Goal: Task Accomplishment & Management: Complete application form

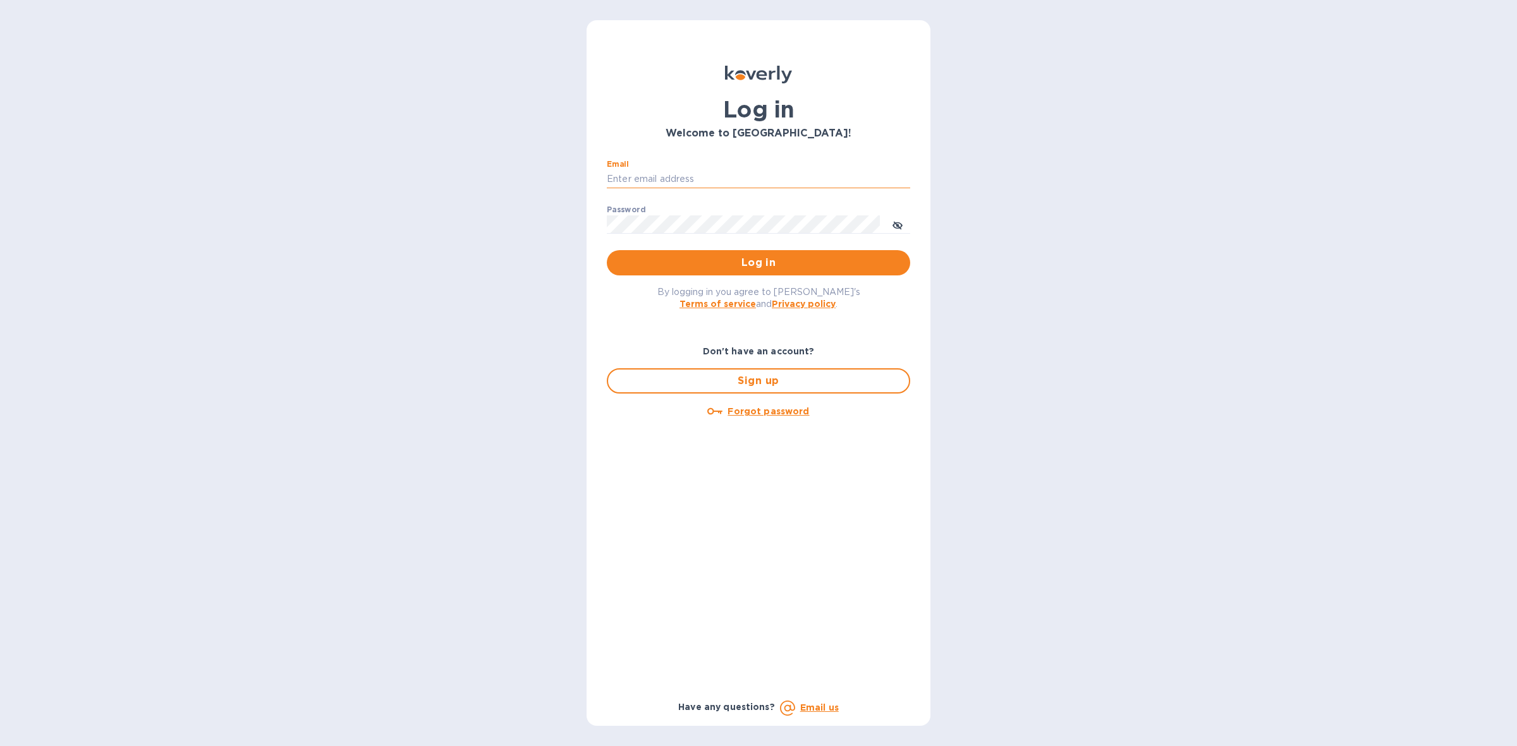
click at [700, 176] on input "Email" at bounding box center [758, 179] width 303 height 19
type input "[PERSON_NAME][EMAIL_ADDRESS][DOMAIN_NAME]"
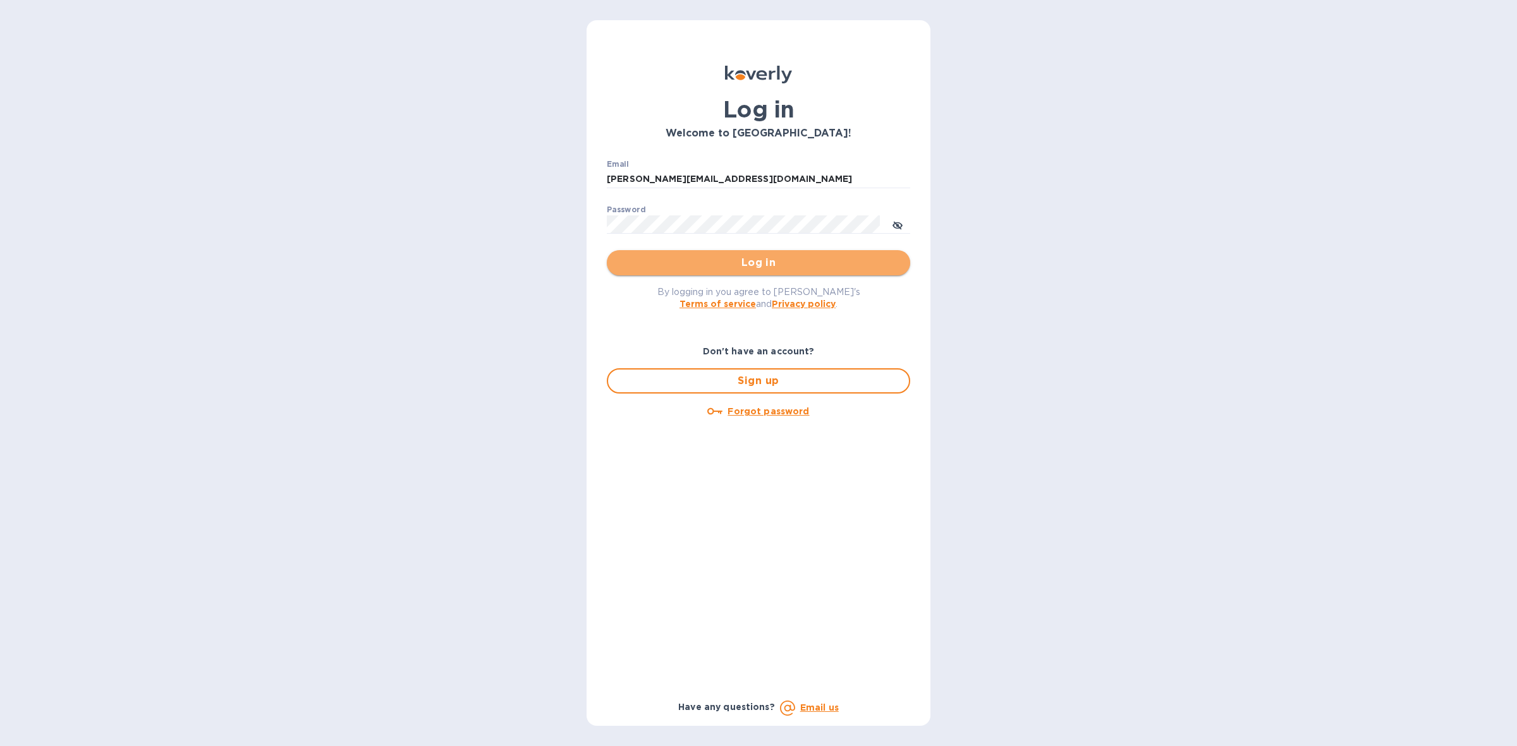
click at [756, 256] on span "Log in" at bounding box center [758, 262] width 283 height 15
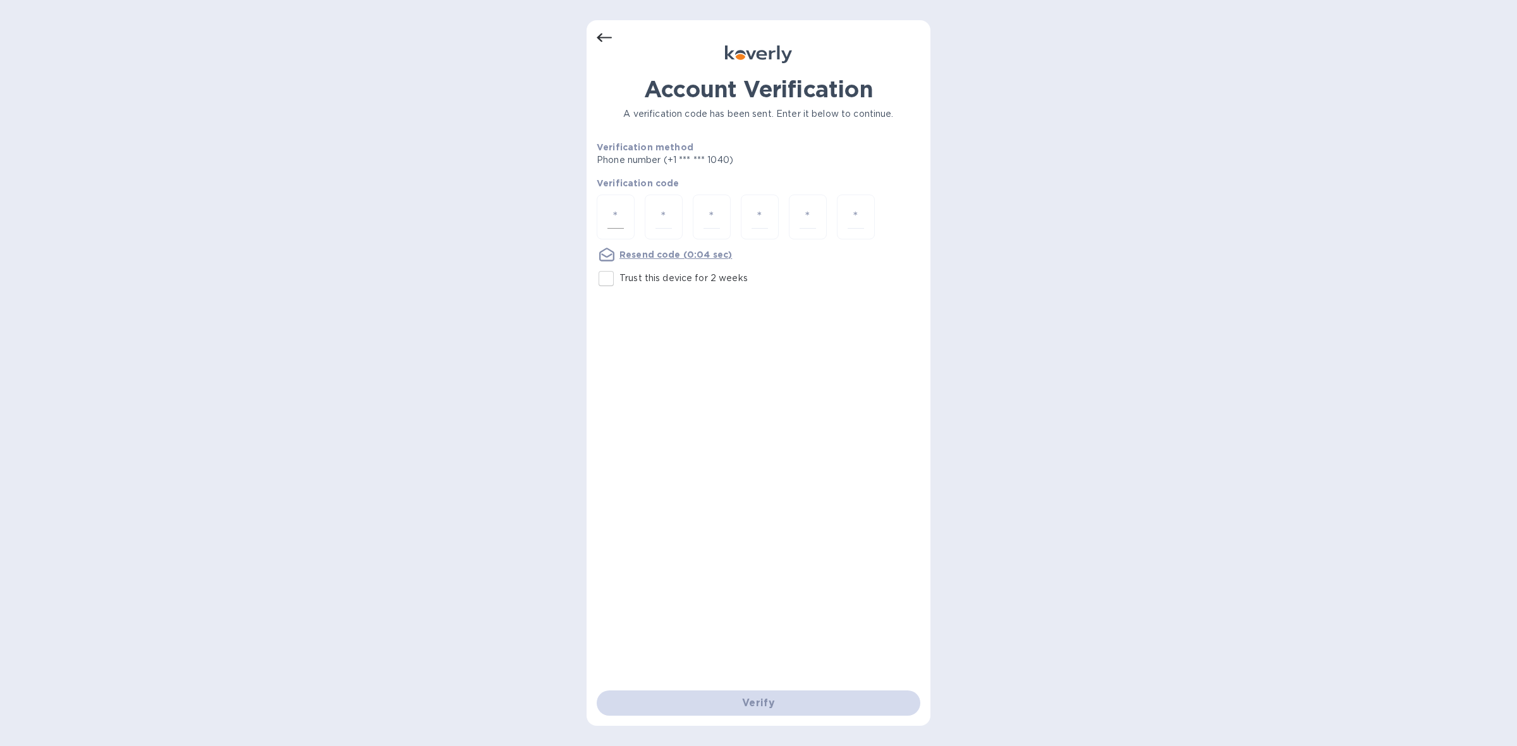
click at [620, 214] on input "number" at bounding box center [615, 216] width 16 height 23
type input "3"
type input "6"
type input "2"
type input "8"
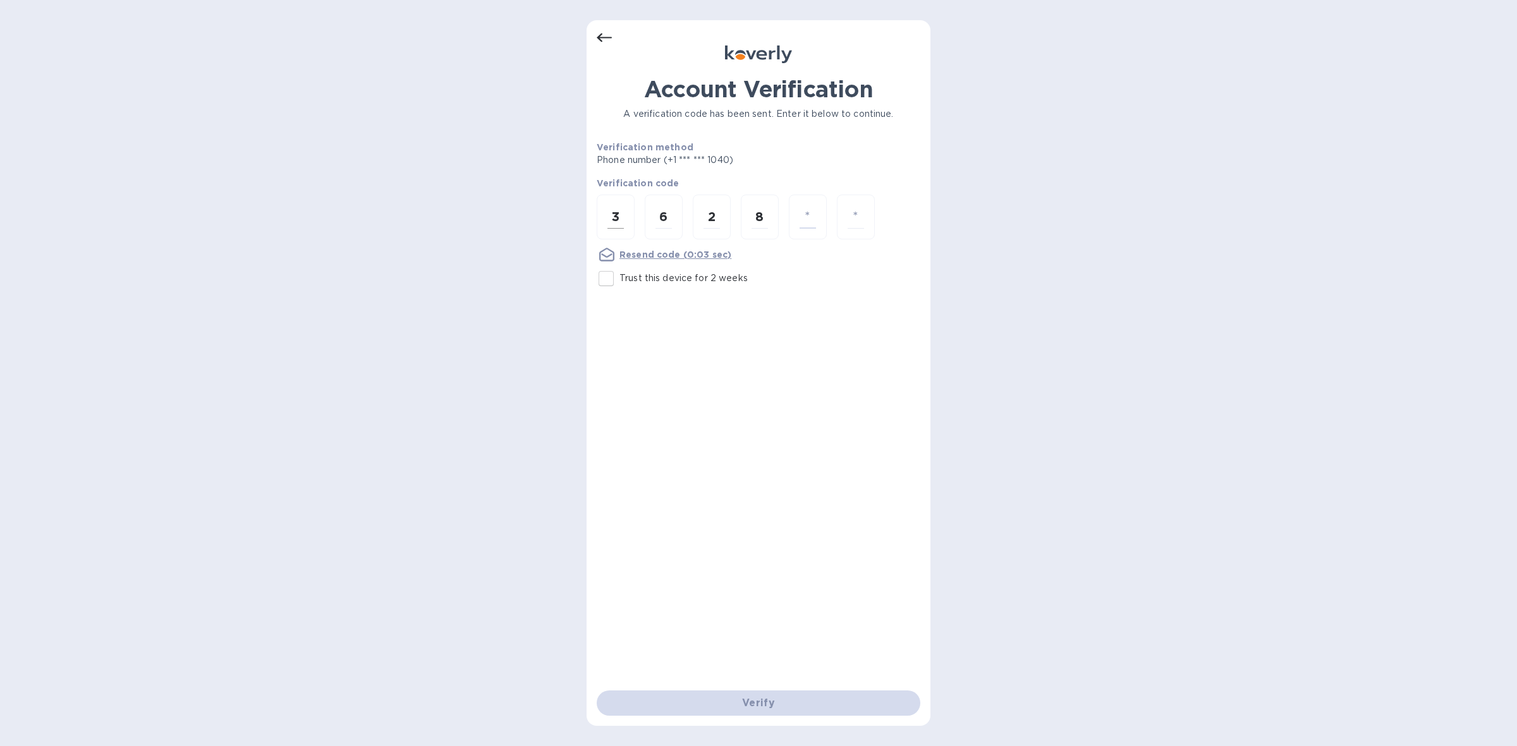
type input "2"
type input "7"
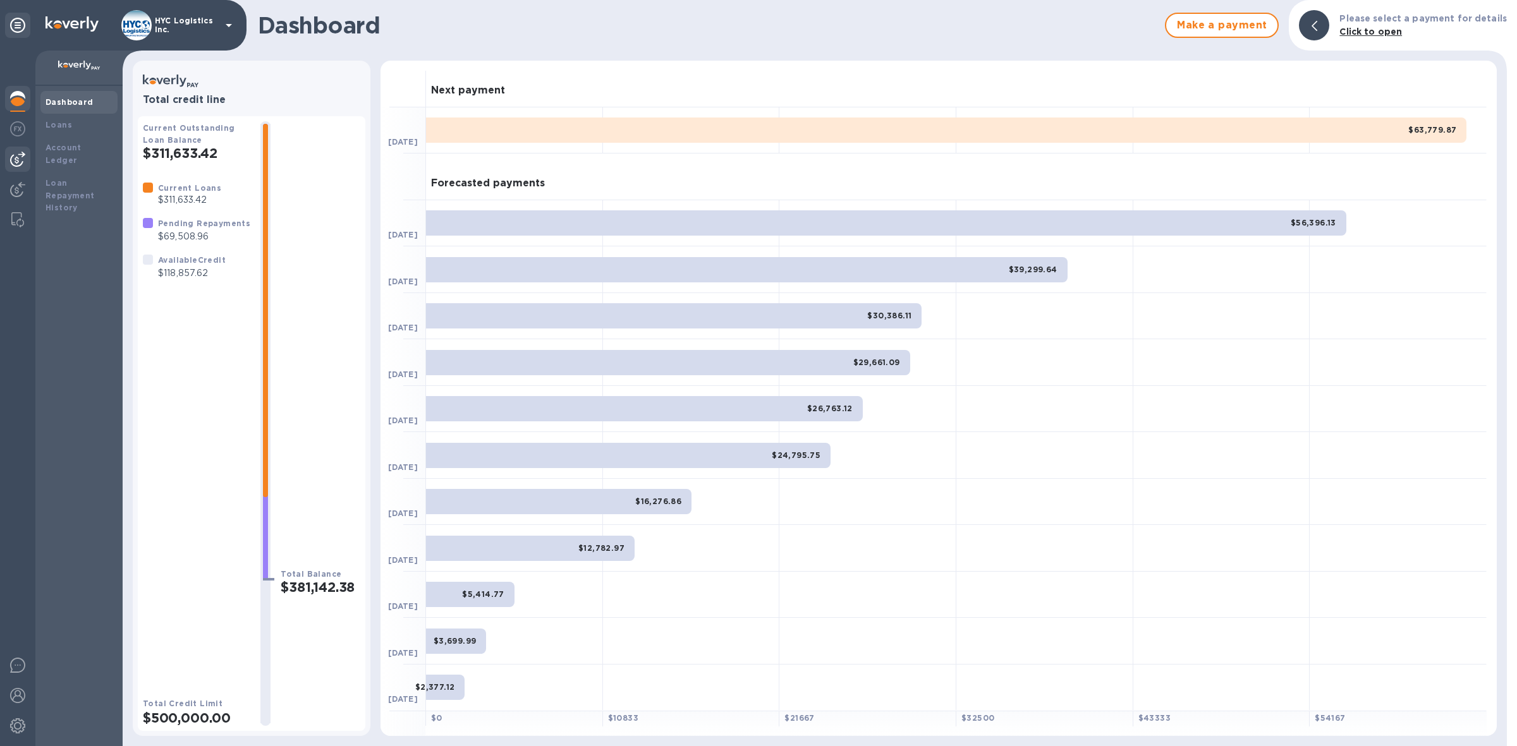
click at [18, 156] on img at bounding box center [17, 159] width 15 height 15
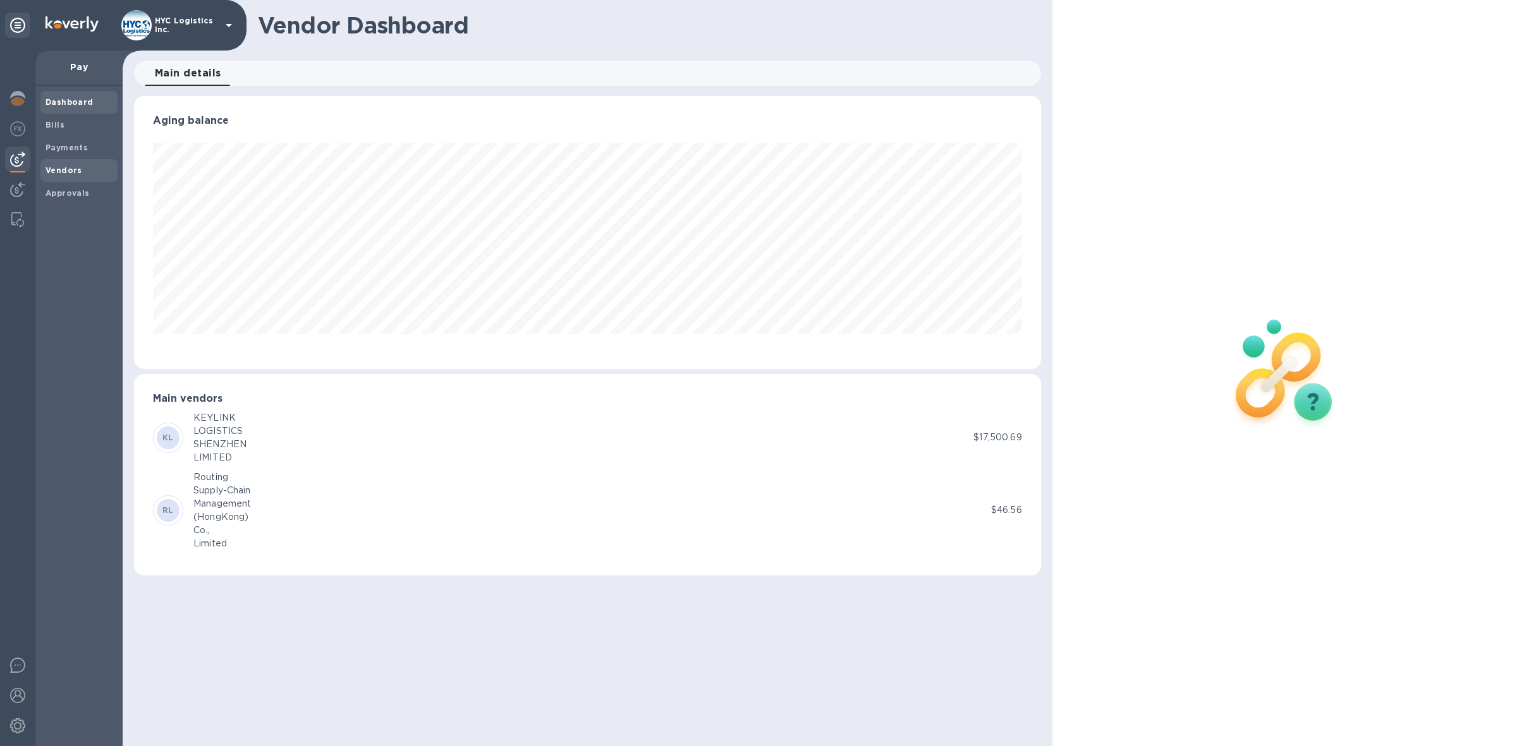
scroll to position [272, 907]
click at [61, 166] on b "Vendors" at bounding box center [63, 170] width 37 height 9
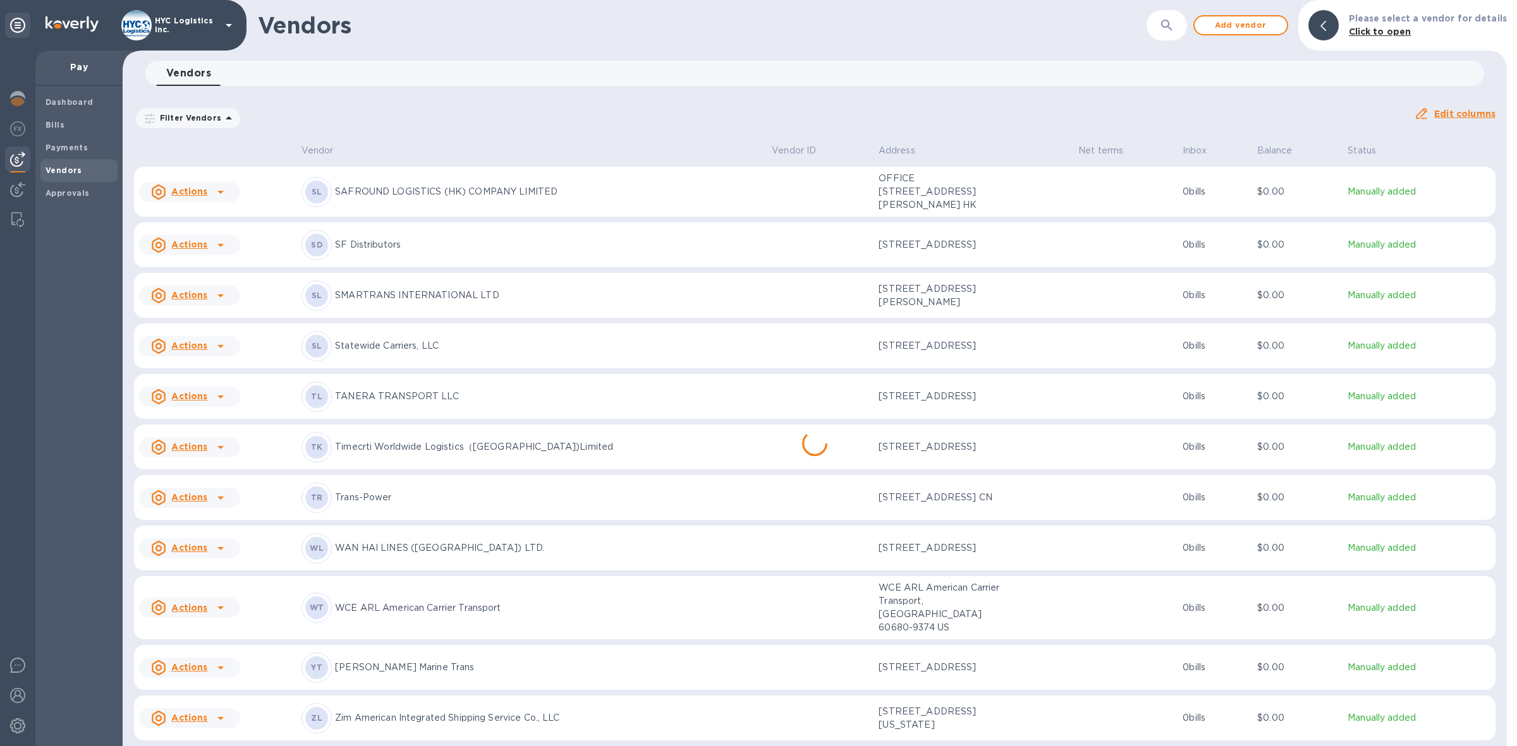
scroll to position [3010, 0]
click at [221, 718] on icon at bounding box center [220, 718] width 6 height 3
click at [214, 687] on b "Add new bill" at bounding box center [203, 689] width 59 height 10
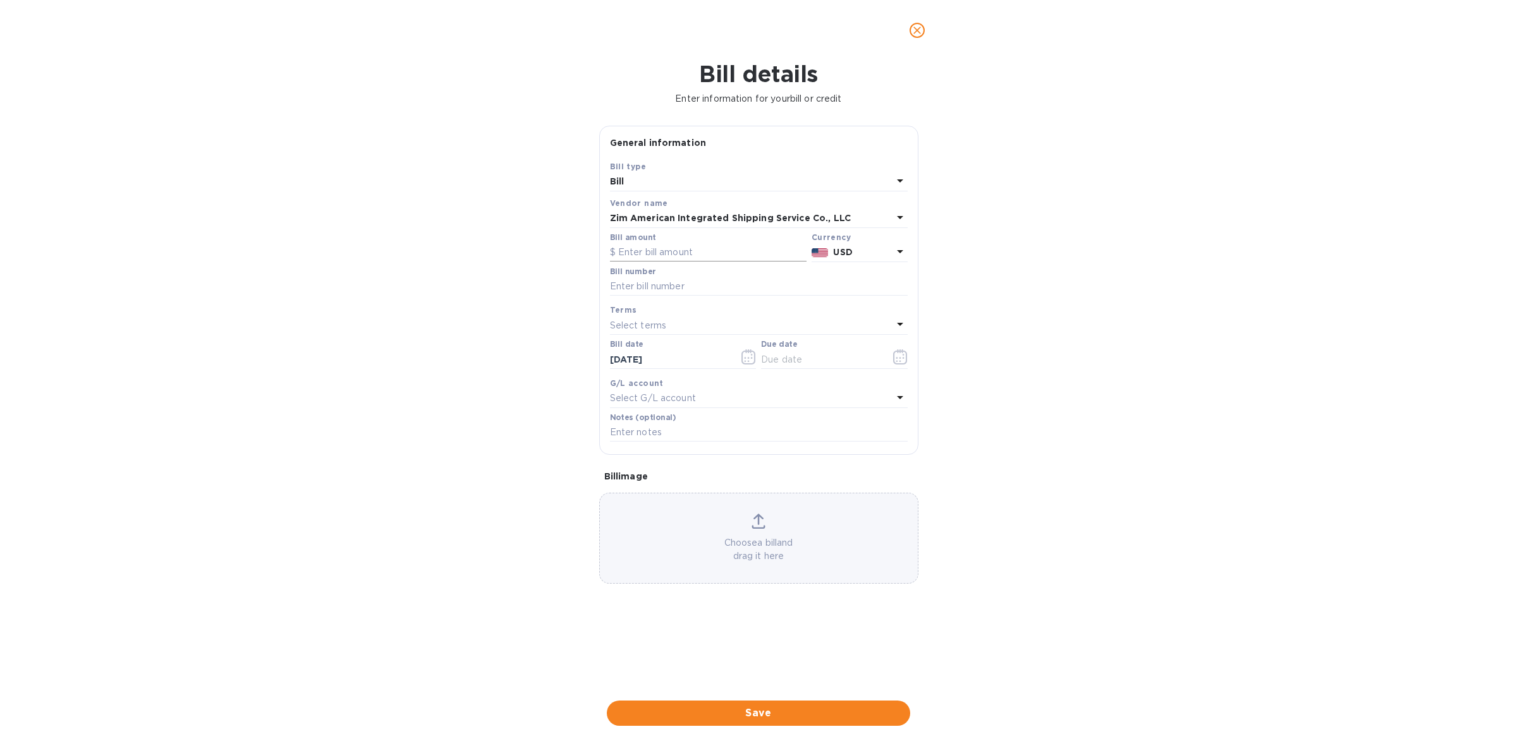
click at [718, 260] on input "text" at bounding box center [708, 252] width 197 height 19
click at [715, 245] on input "text" at bounding box center [708, 252] width 197 height 19
type input "3,347"
click at [716, 282] on input "text" at bounding box center [759, 286] width 298 height 19
click at [748, 281] on input "text" at bounding box center [759, 286] width 298 height 19
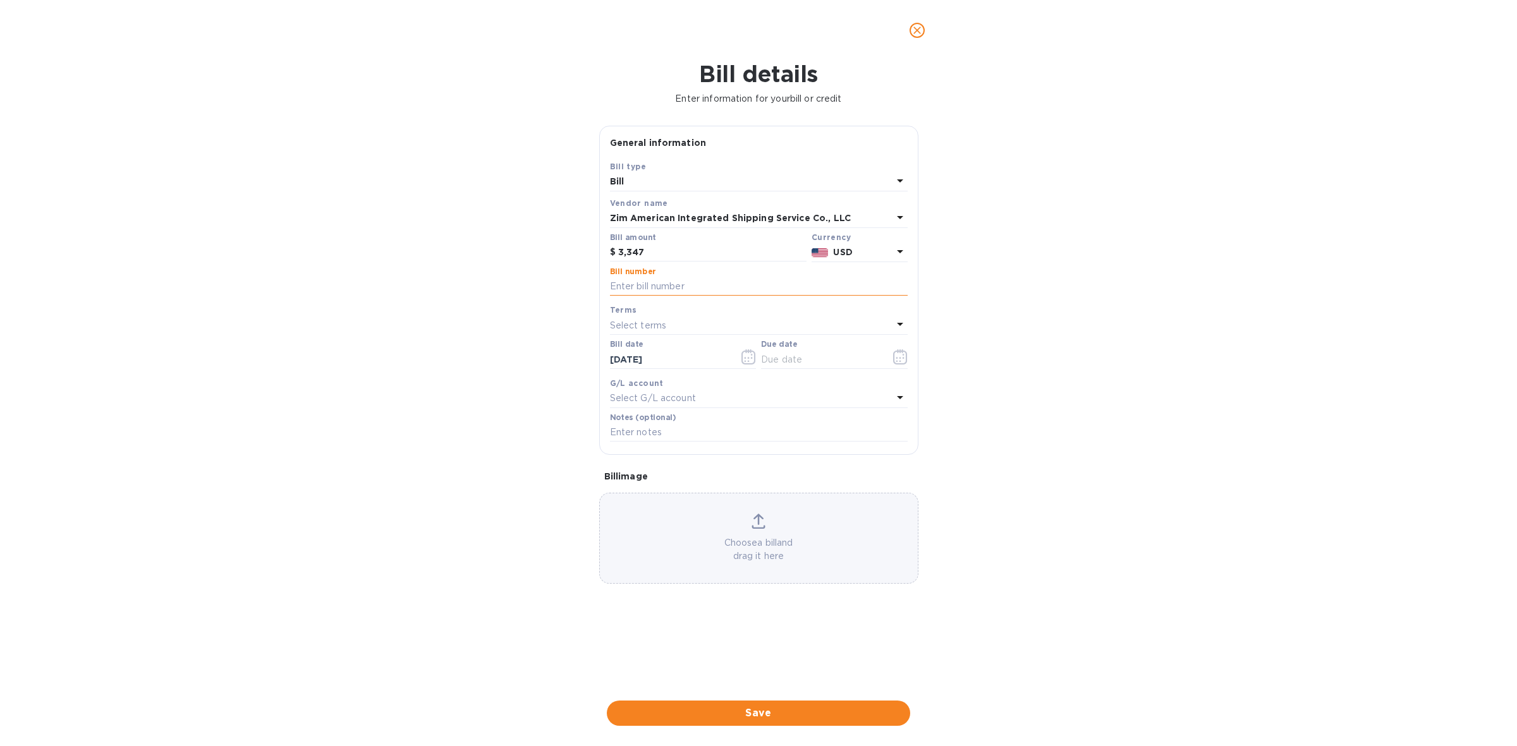
paste input "ORFR1584056"
type input "ORFR1584056"
click at [738, 329] on div "Select terms" at bounding box center [751, 326] width 282 height 18
click at [686, 487] on p "COD" at bounding box center [753, 491] width 267 height 13
type input "[DATE]"
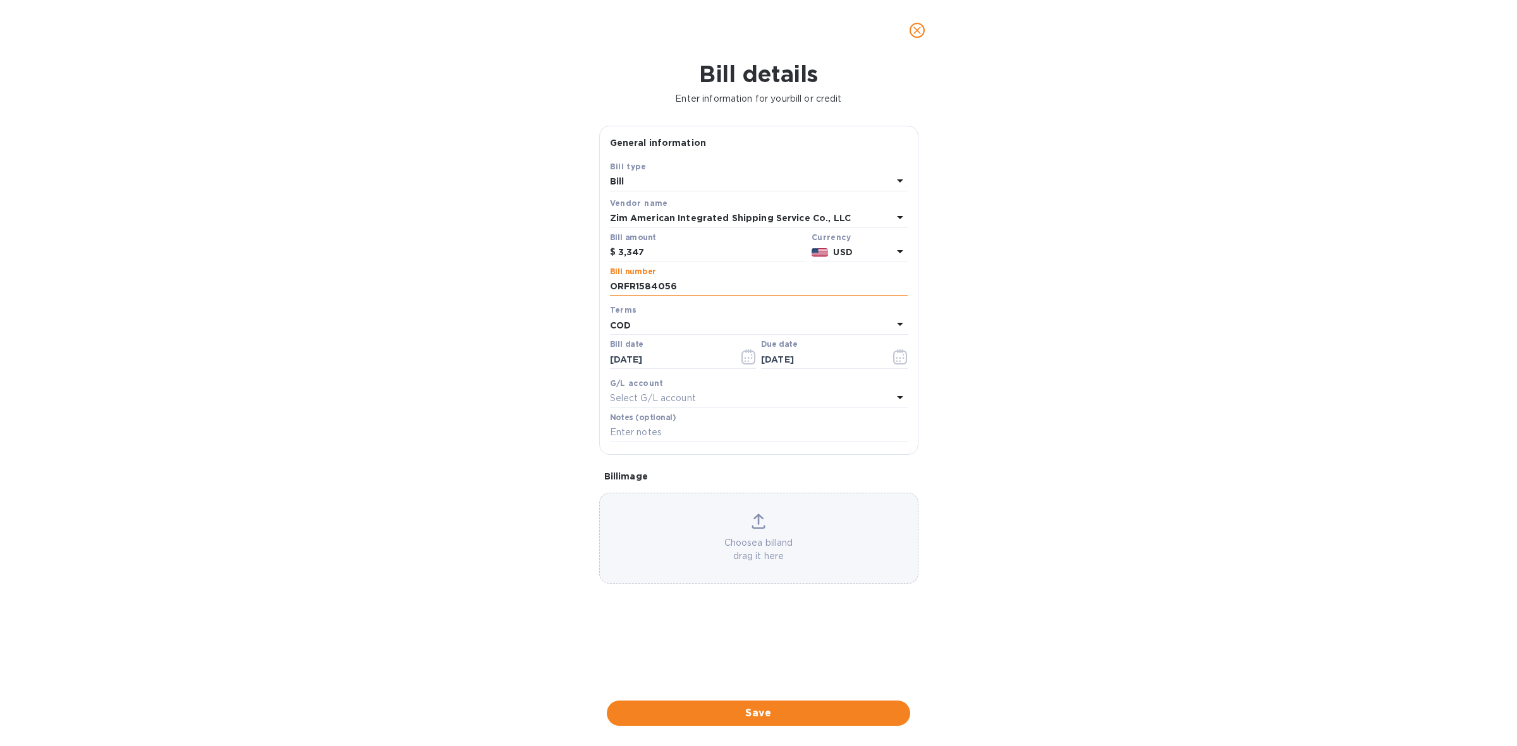
click at [708, 288] on input "ORFR1584056" at bounding box center [759, 286] width 298 height 19
paste input "ZIMUHAI80163663"
click at [674, 288] on input "ORFR1584056 ZIMUHAI80163663" at bounding box center [759, 286] width 298 height 19
type input "ORFR1584056 ZIMUHAI80163663"
click at [737, 710] on span "Save" at bounding box center [758, 713] width 283 height 15
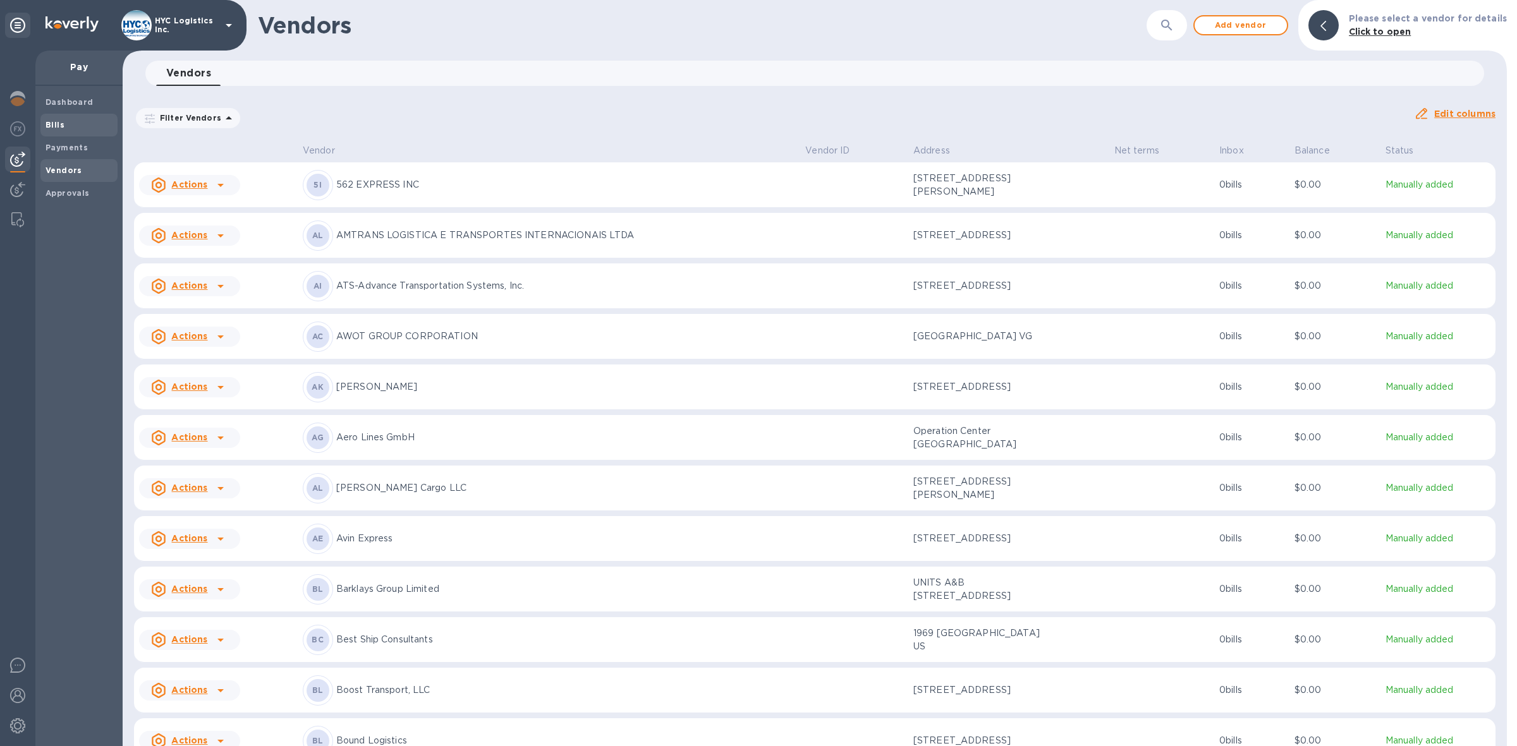
click at [59, 122] on b "Bills" at bounding box center [54, 124] width 19 height 9
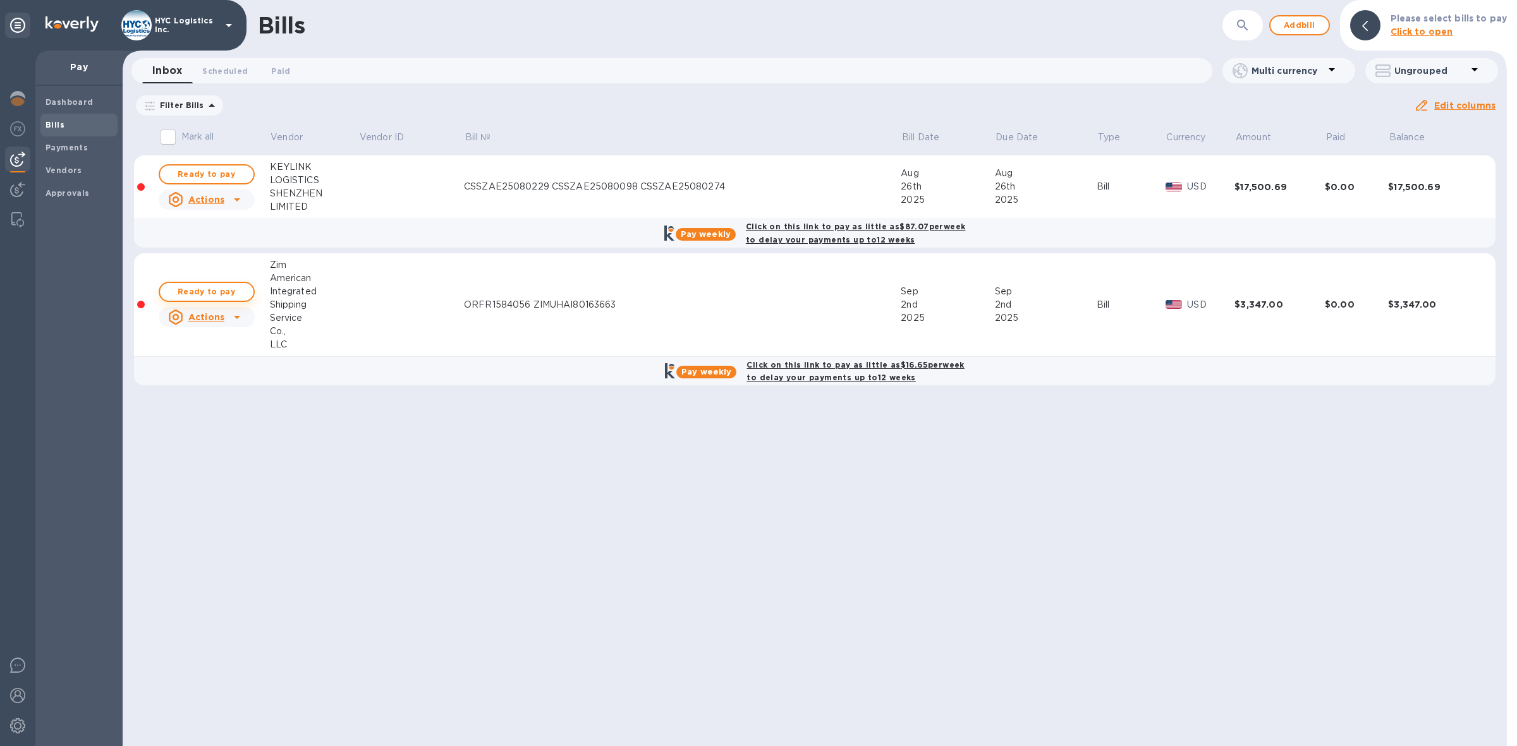
click at [201, 289] on span "Ready to pay" at bounding box center [206, 291] width 73 height 15
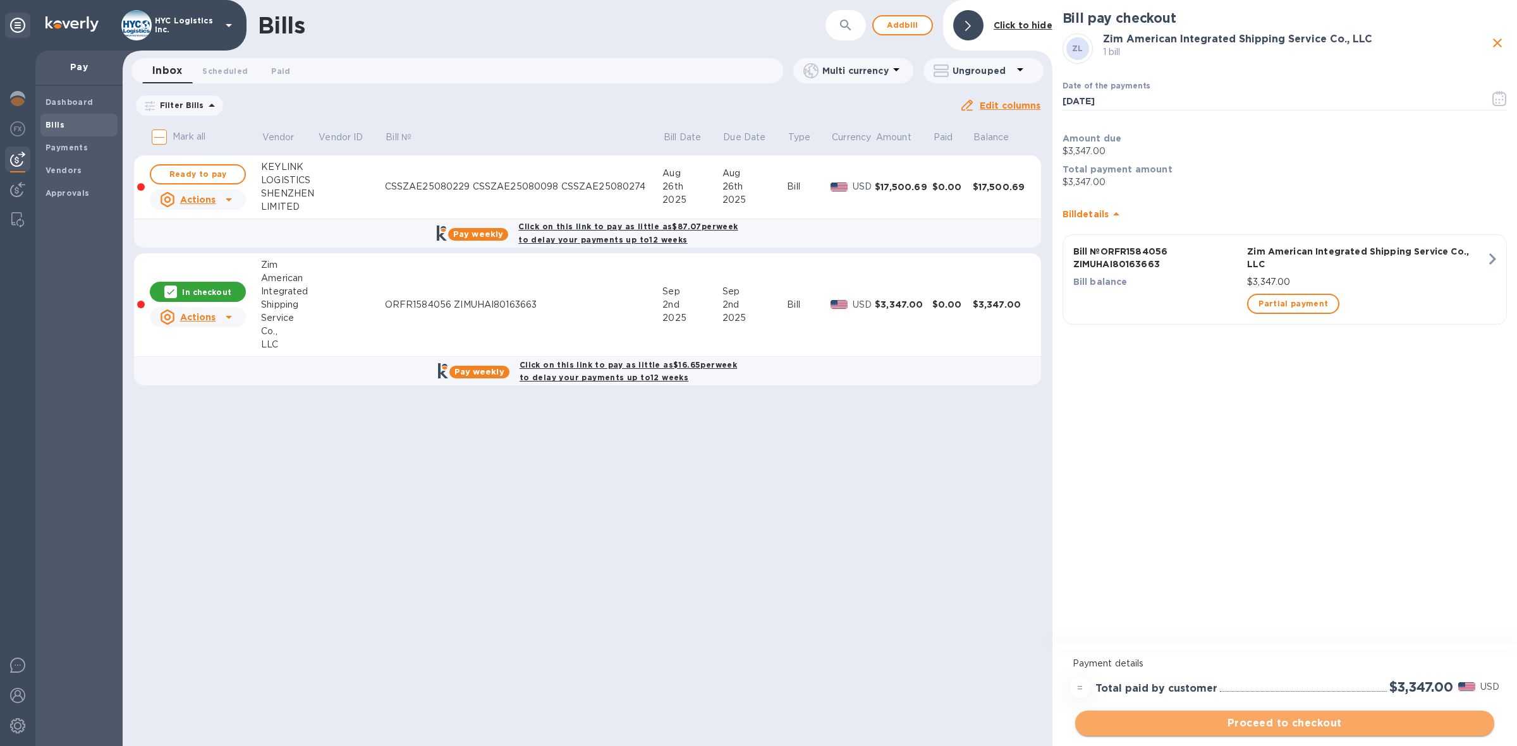
click at [1316, 719] on span "Proceed to checkout" at bounding box center [1284, 723] width 399 height 15
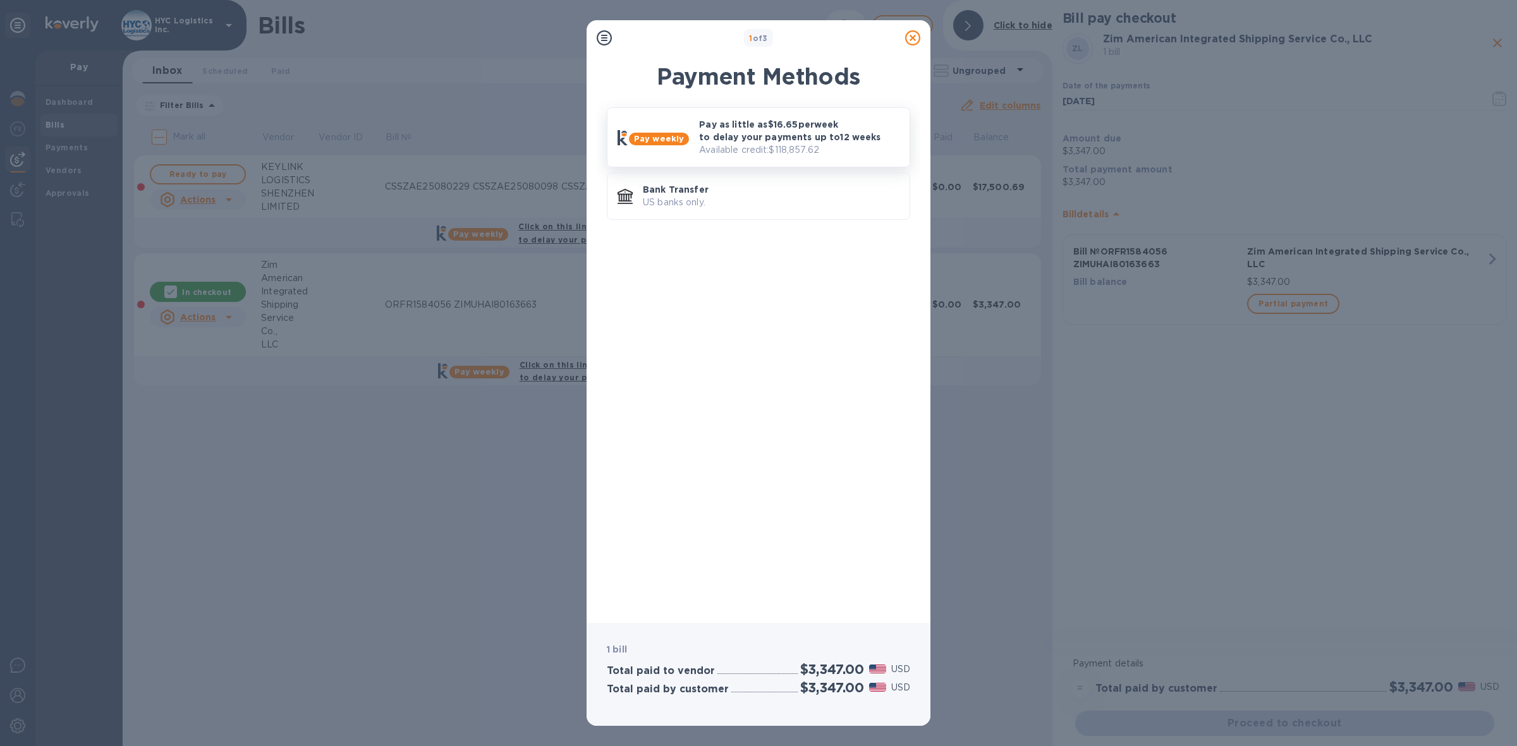
click at [813, 133] on p "Pay as little as $16.65 per week to delay your payments up to 12 weeks" at bounding box center [799, 130] width 200 height 25
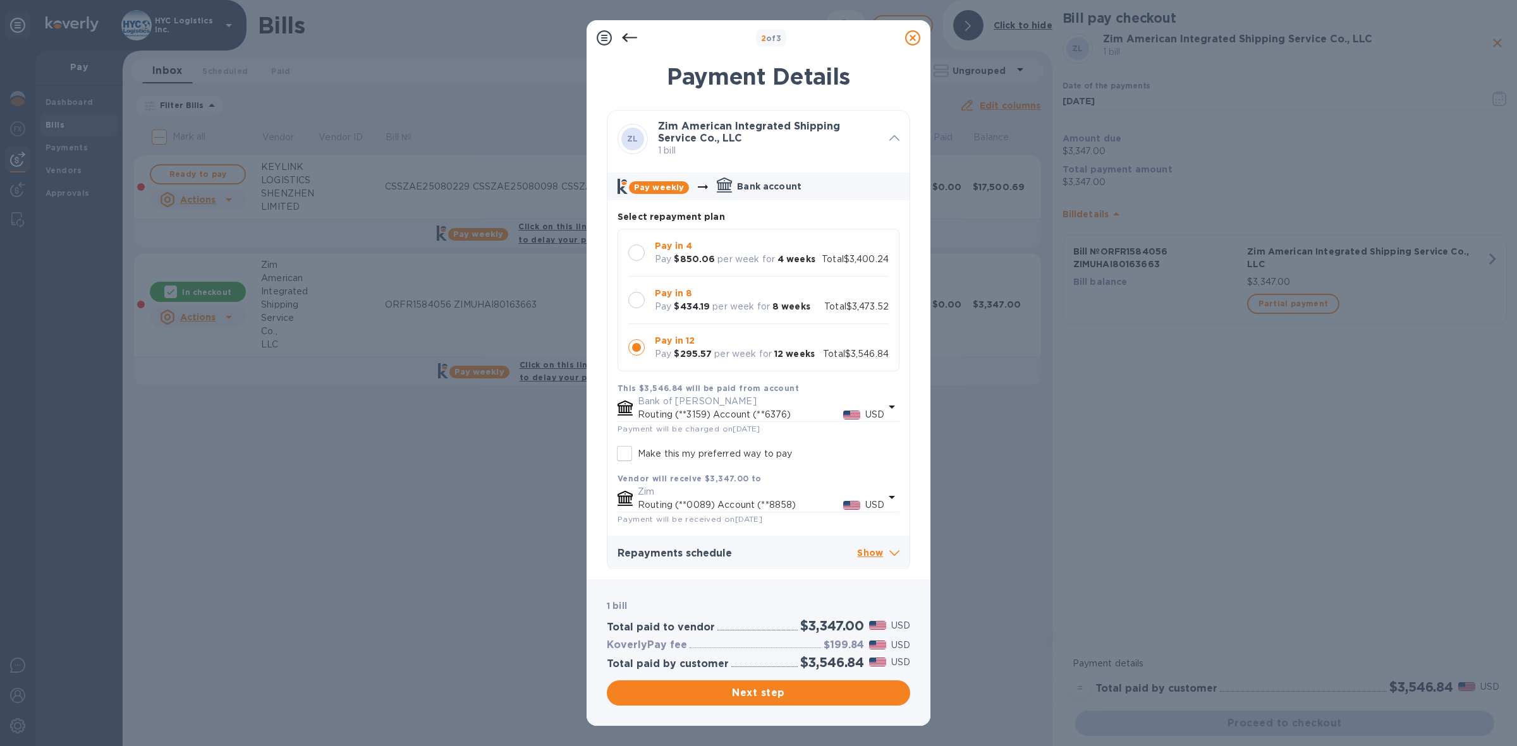
click at [634, 251] on div at bounding box center [636, 253] width 16 height 16
click at [760, 691] on span "Next step" at bounding box center [758, 693] width 283 height 15
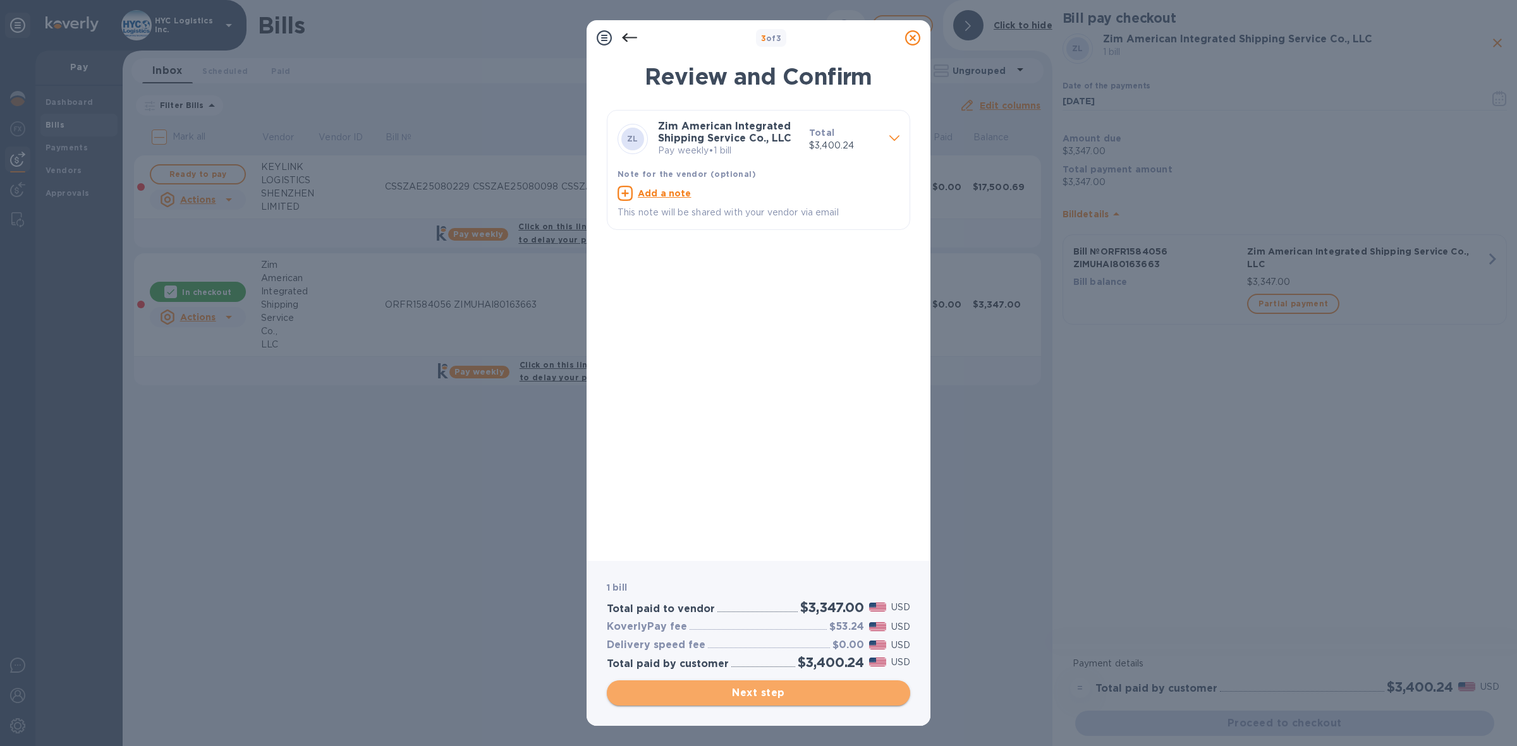
click at [777, 688] on span "Next step" at bounding box center [758, 693] width 283 height 15
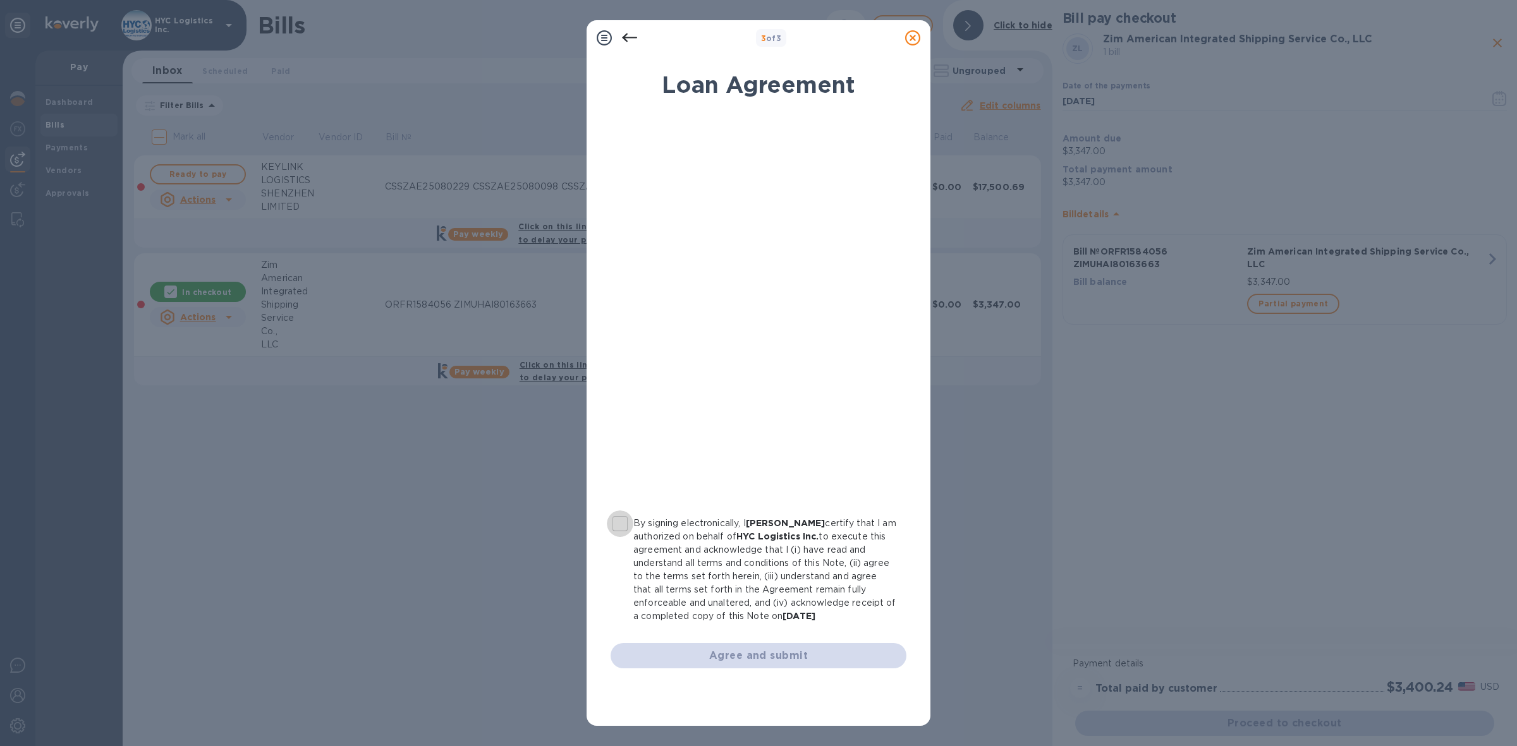
click at [617, 526] on input "By signing electronically, I [PERSON_NAME] certify that I am authorized on beha…" at bounding box center [620, 524] width 27 height 27
checkbox input "true"
click at [779, 655] on span "Agree and submit" at bounding box center [759, 655] width 276 height 15
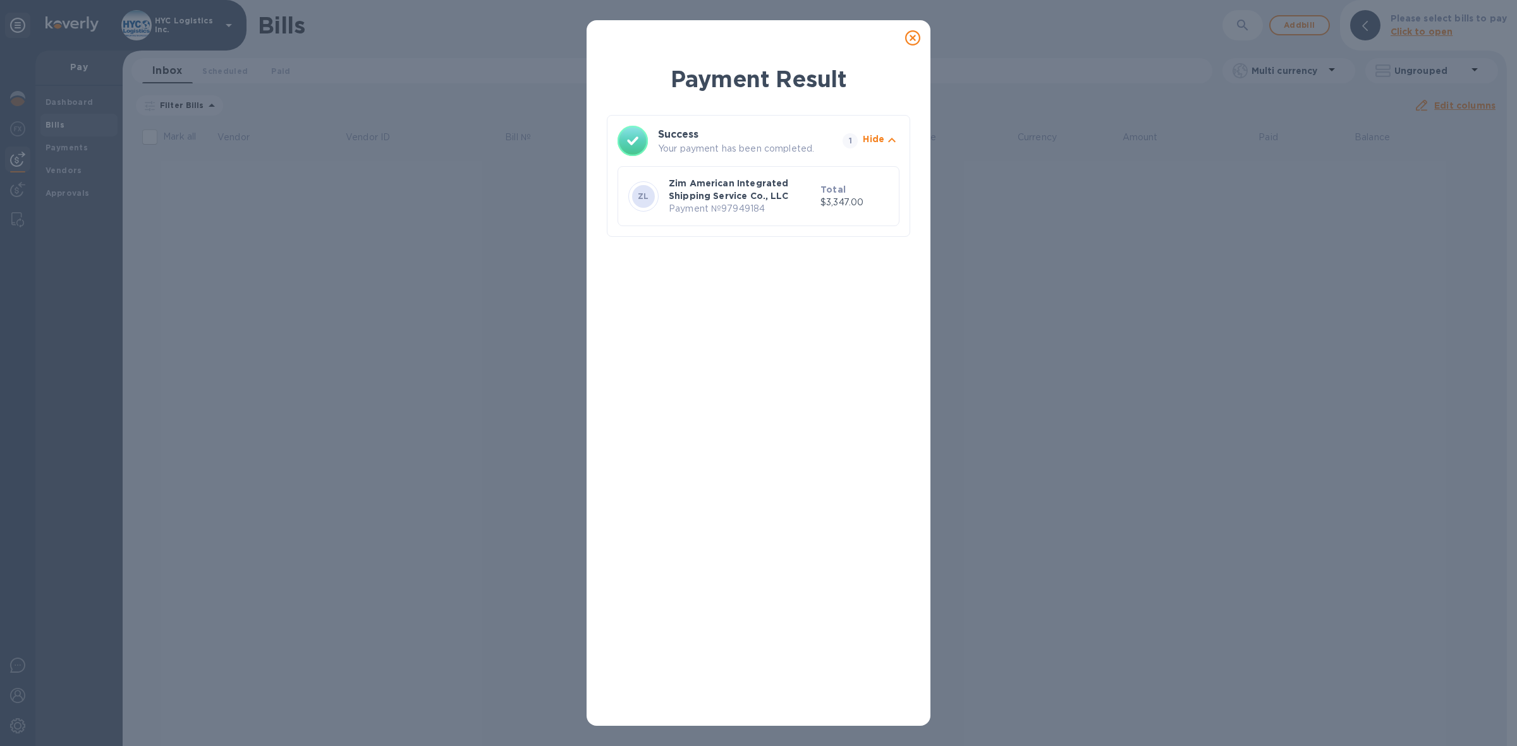
click at [743, 210] on p "Payment № 97949184" at bounding box center [742, 208] width 147 height 13
copy p "97949184"
click at [912, 37] on icon at bounding box center [912, 37] width 15 height 15
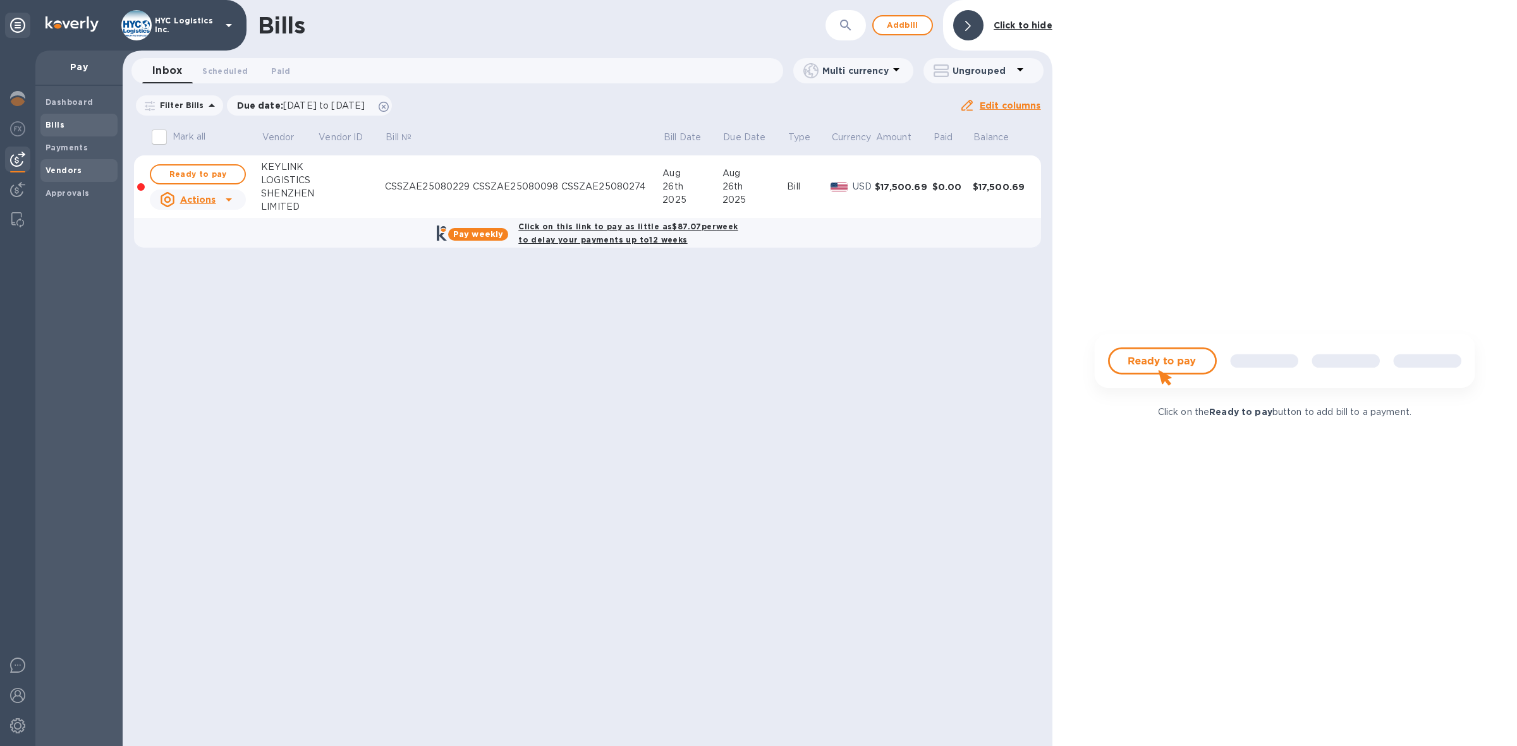
click at [68, 168] on b "Vendors" at bounding box center [63, 170] width 37 height 9
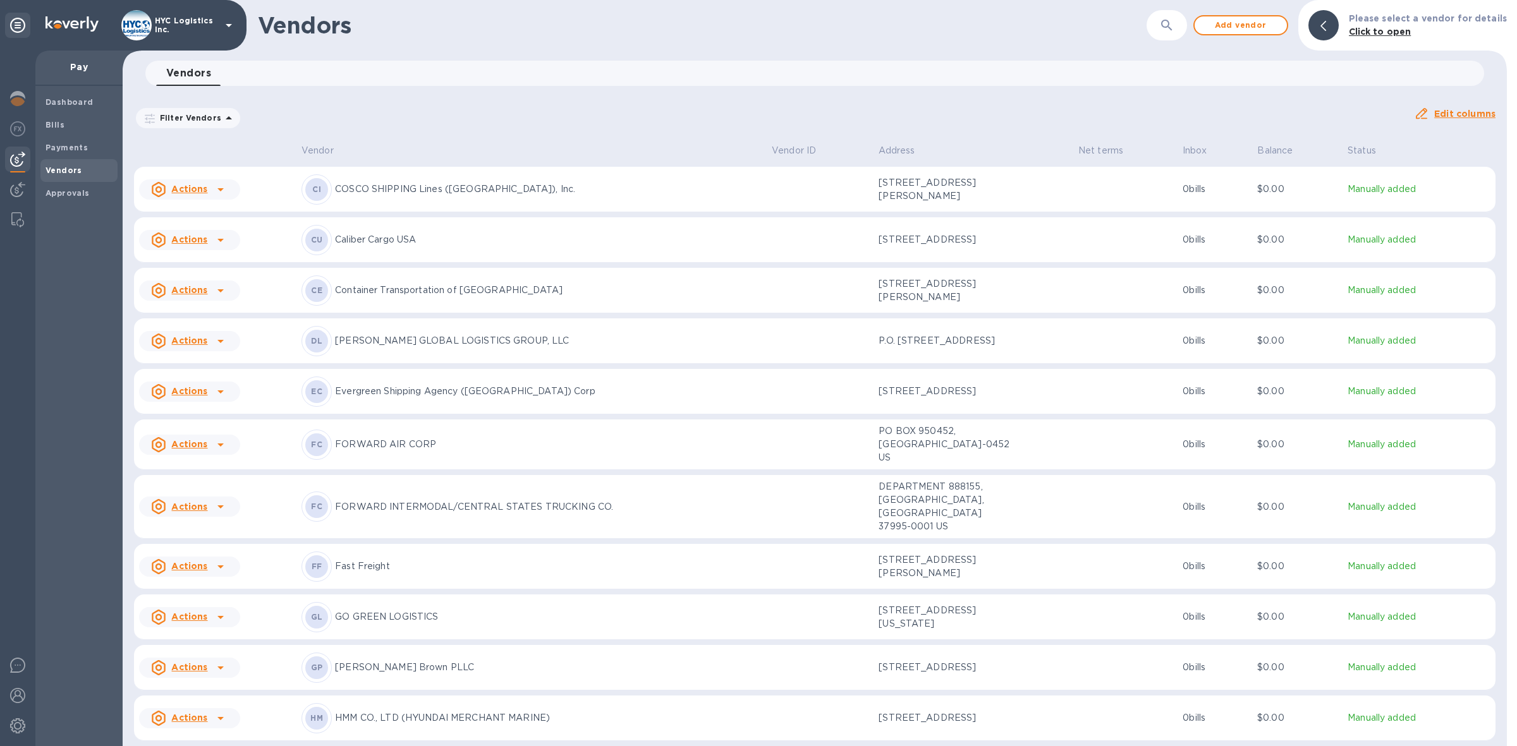
scroll to position [1069, 0]
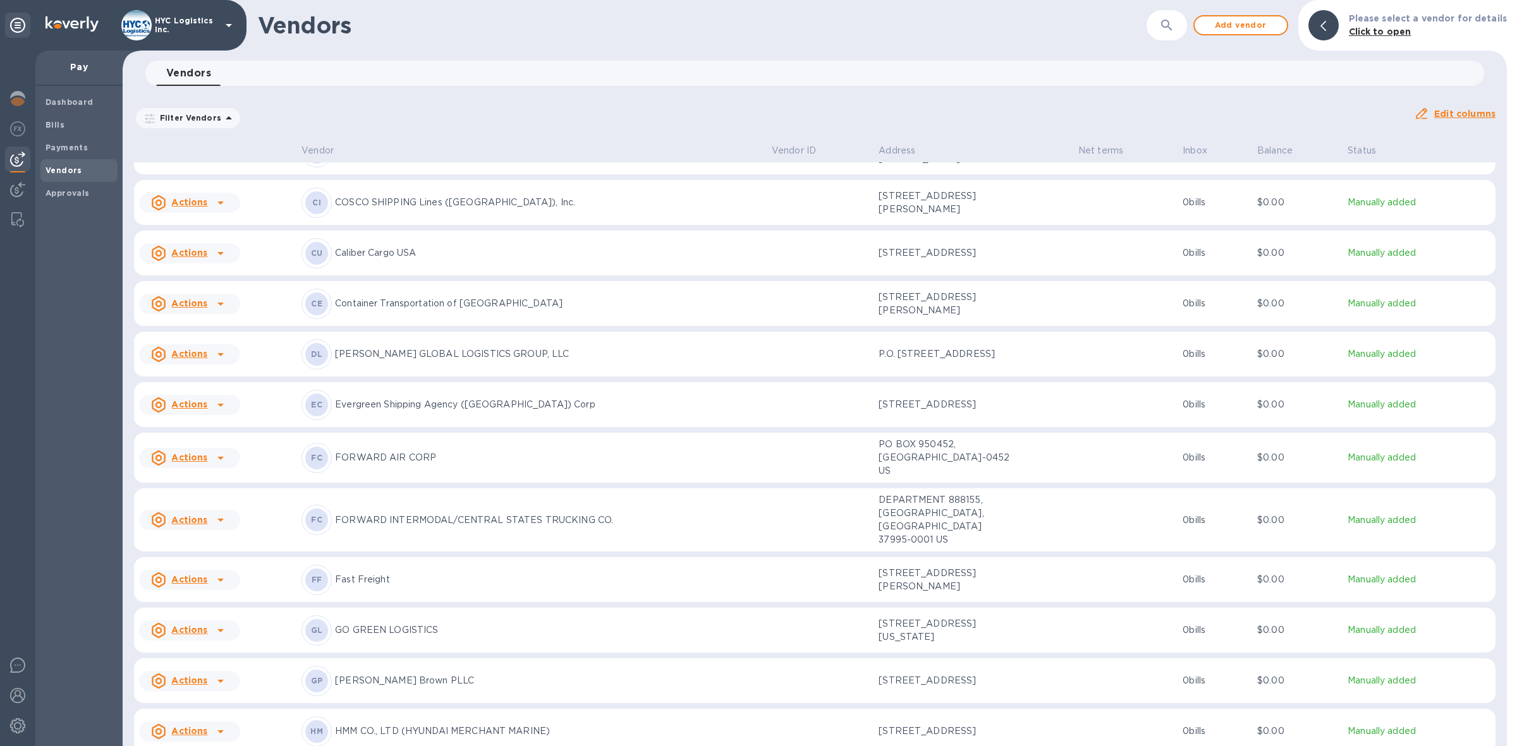
click at [215, 413] on icon at bounding box center [220, 404] width 15 height 15
click at [212, 470] on b "Add new bill" at bounding box center [203, 471] width 59 height 10
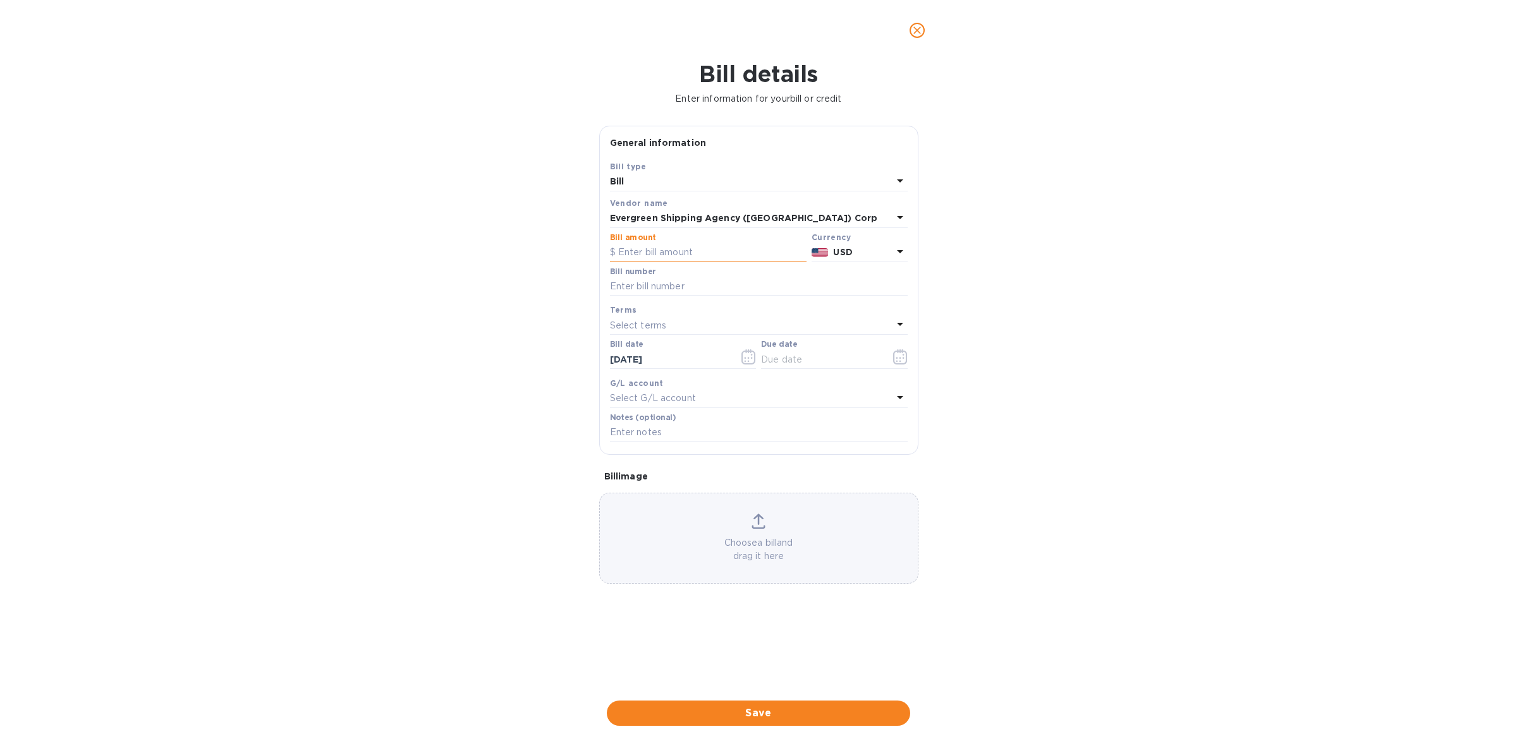
click at [686, 250] on input "text" at bounding box center [708, 252] width 197 height 19
type input "11,816.40"
click at [749, 285] on input "text" at bounding box center [759, 286] width 298 height 19
paste input "EGLV091500420879"
type input "EGLV091500420879"
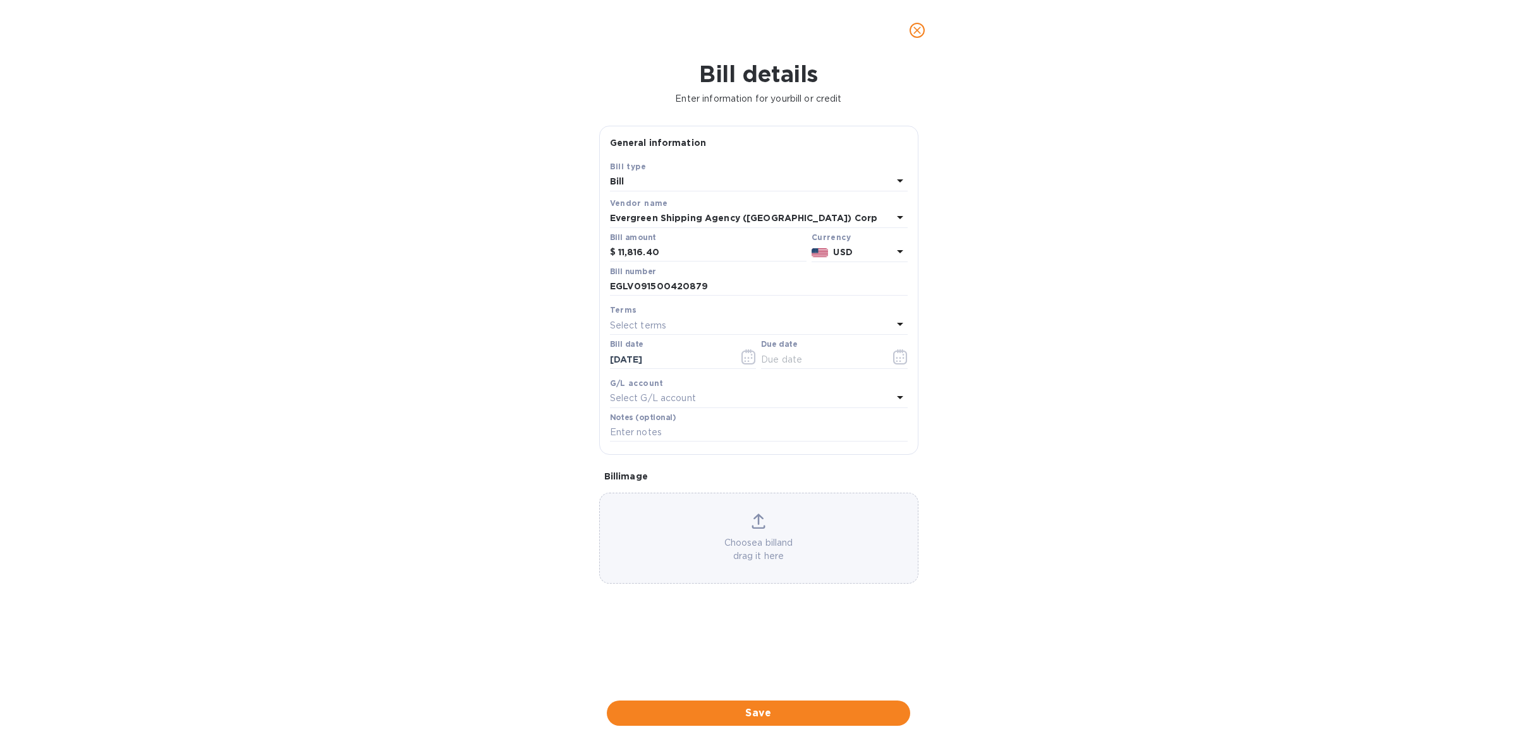
click at [741, 321] on div "Select terms" at bounding box center [751, 326] width 282 height 18
click at [724, 482] on div "COD" at bounding box center [753, 491] width 277 height 23
type input "[DATE]"
click at [768, 709] on span "Save" at bounding box center [758, 713] width 283 height 15
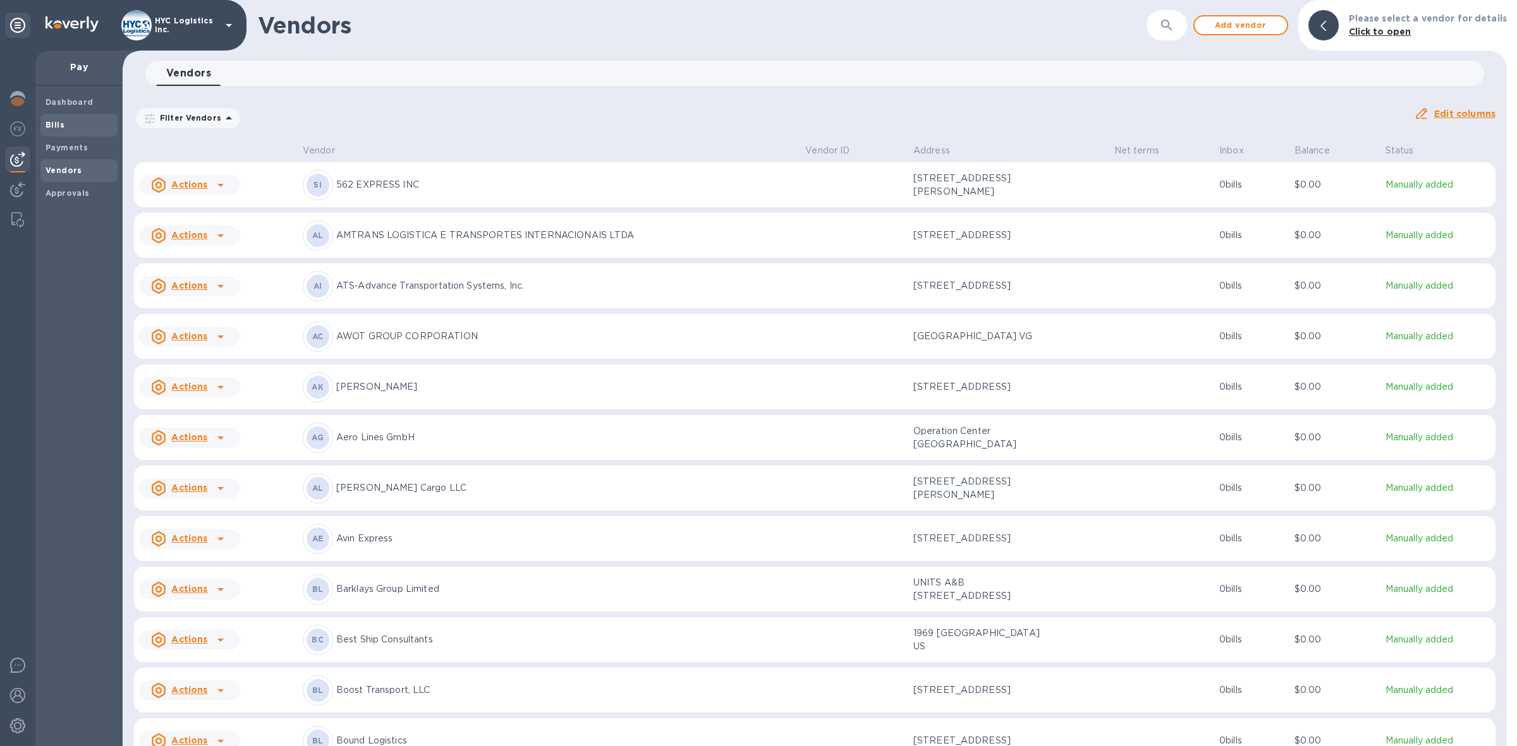
click at [57, 122] on b "Bills" at bounding box center [54, 124] width 19 height 9
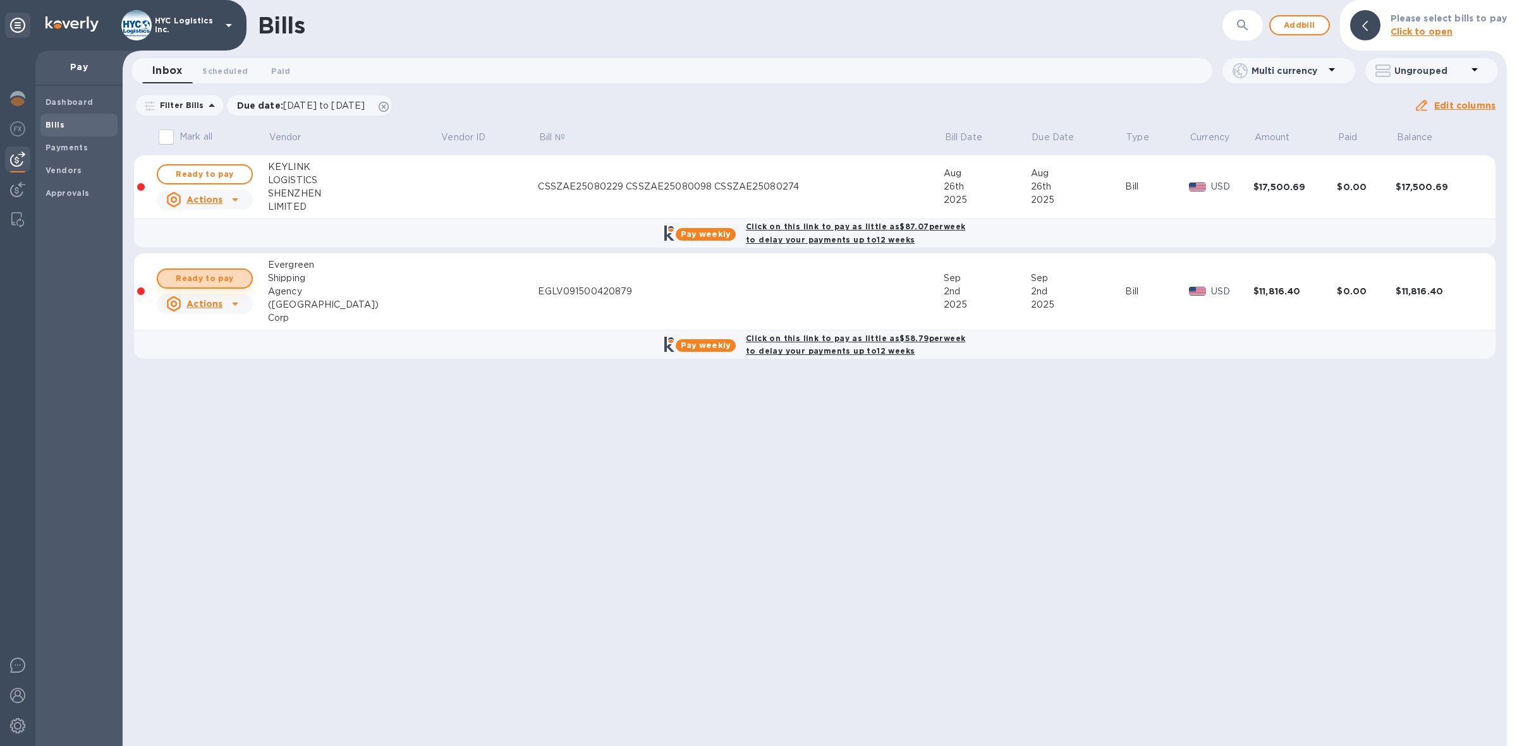
click at [217, 281] on span "Ready to pay" at bounding box center [204, 278] width 73 height 15
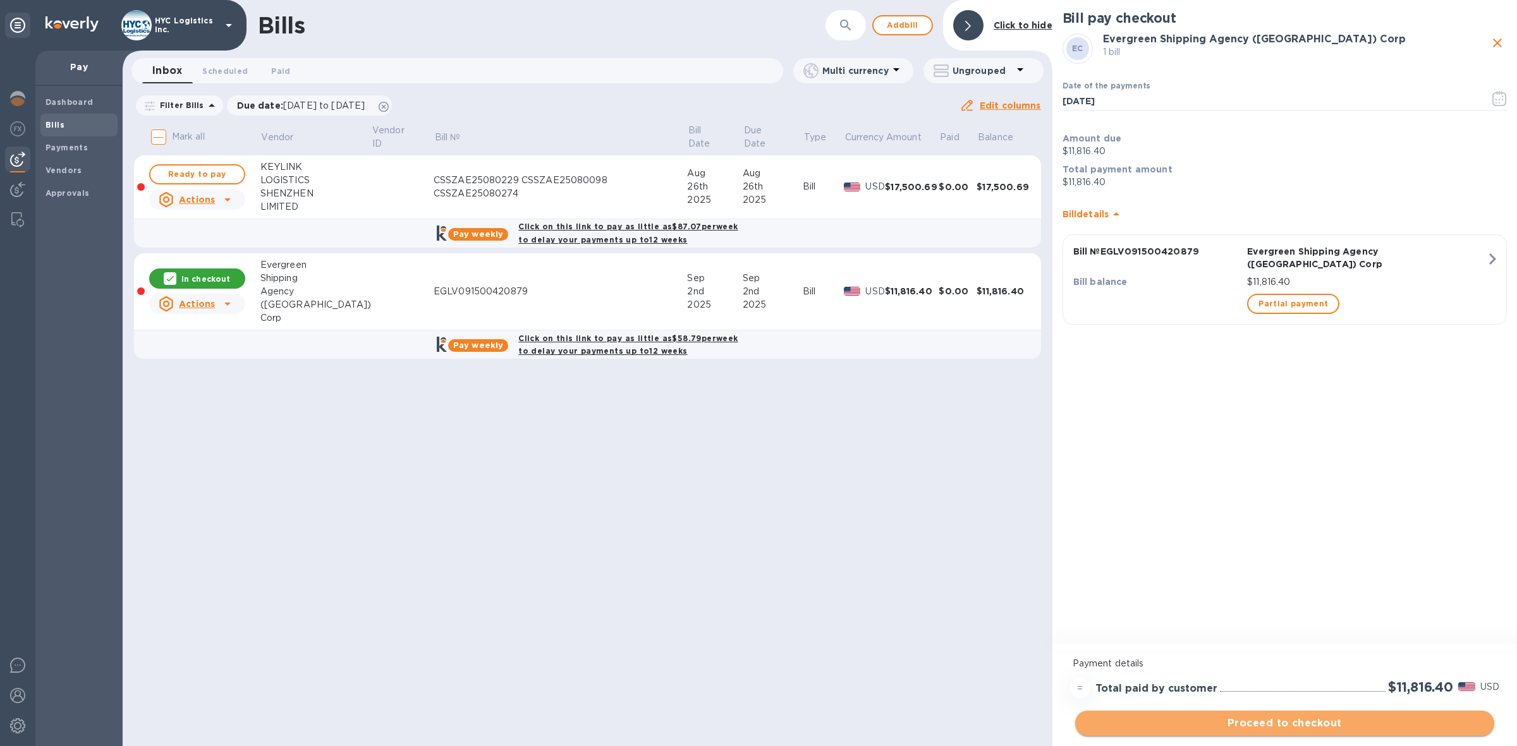
click at [1293, 720] on span "Proceed to checkout" at bounding box center [1284, 723] width 399 height 15
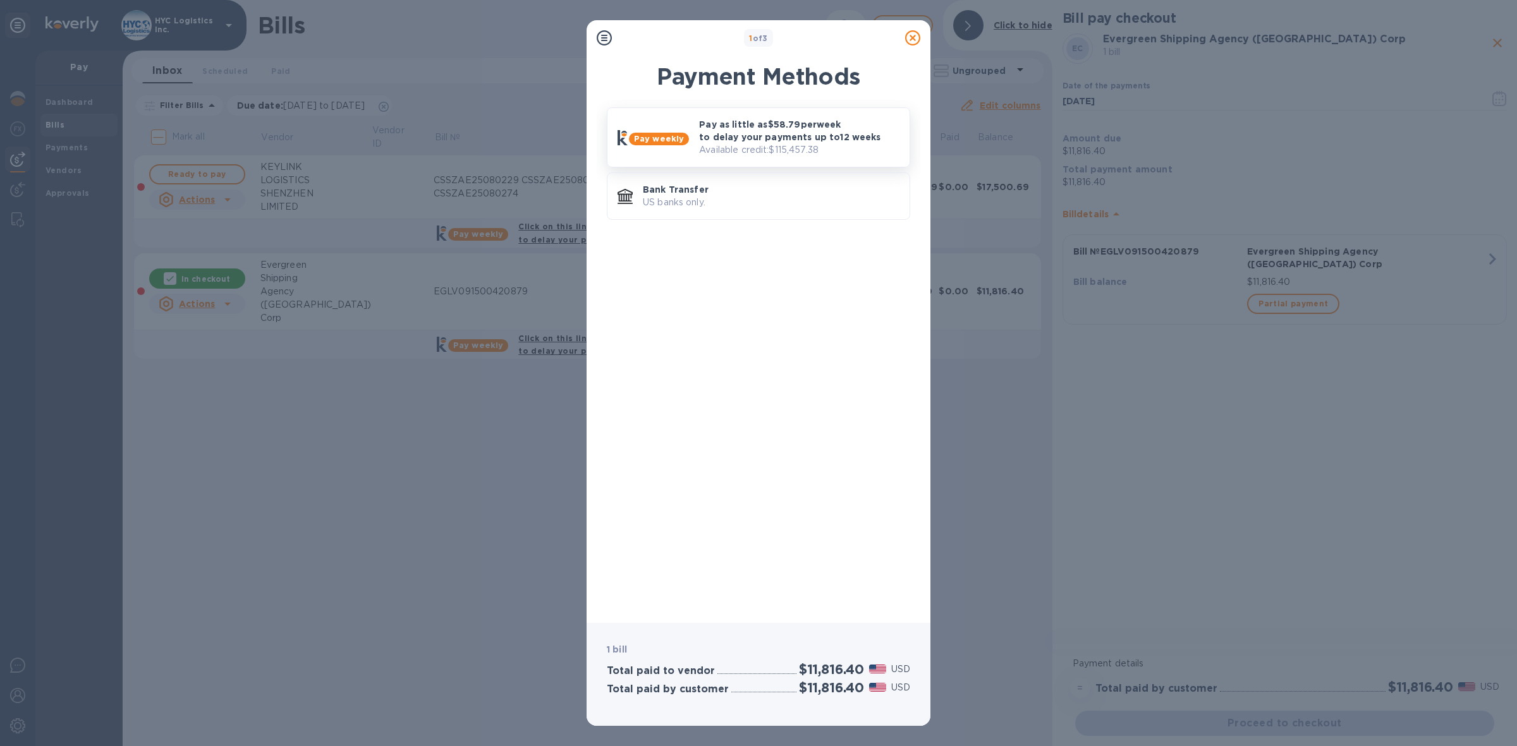
click at [788, 138] on p "Pay as little as $58.79 per week to delay your payments up to 12 weeks" at bounding box center [799, 130] width 200 height 25
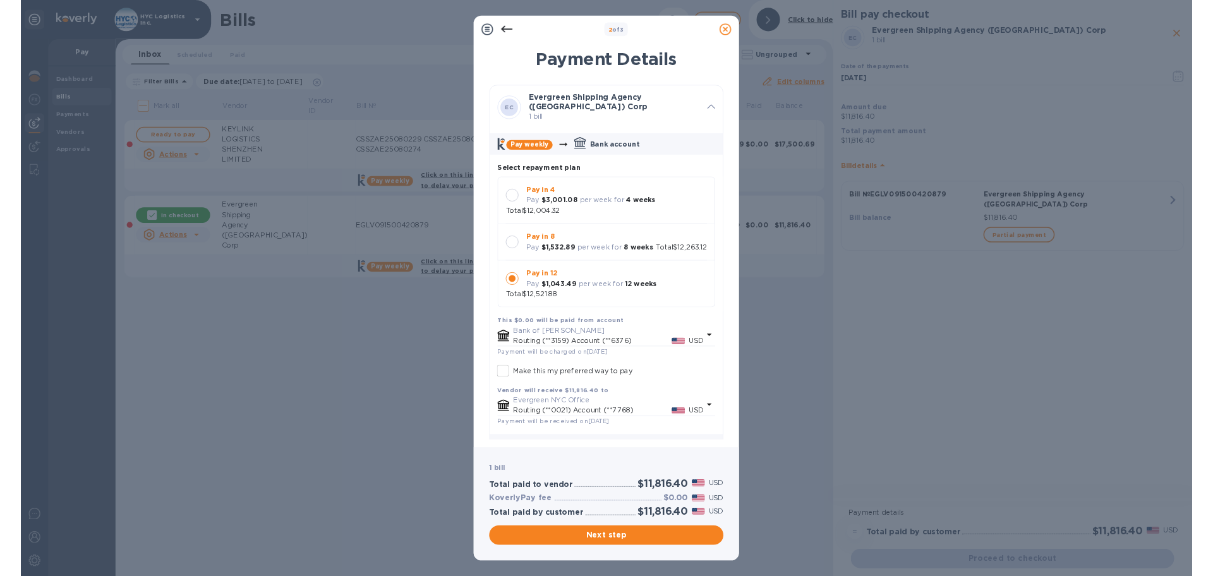
scroll to position [13, 0]
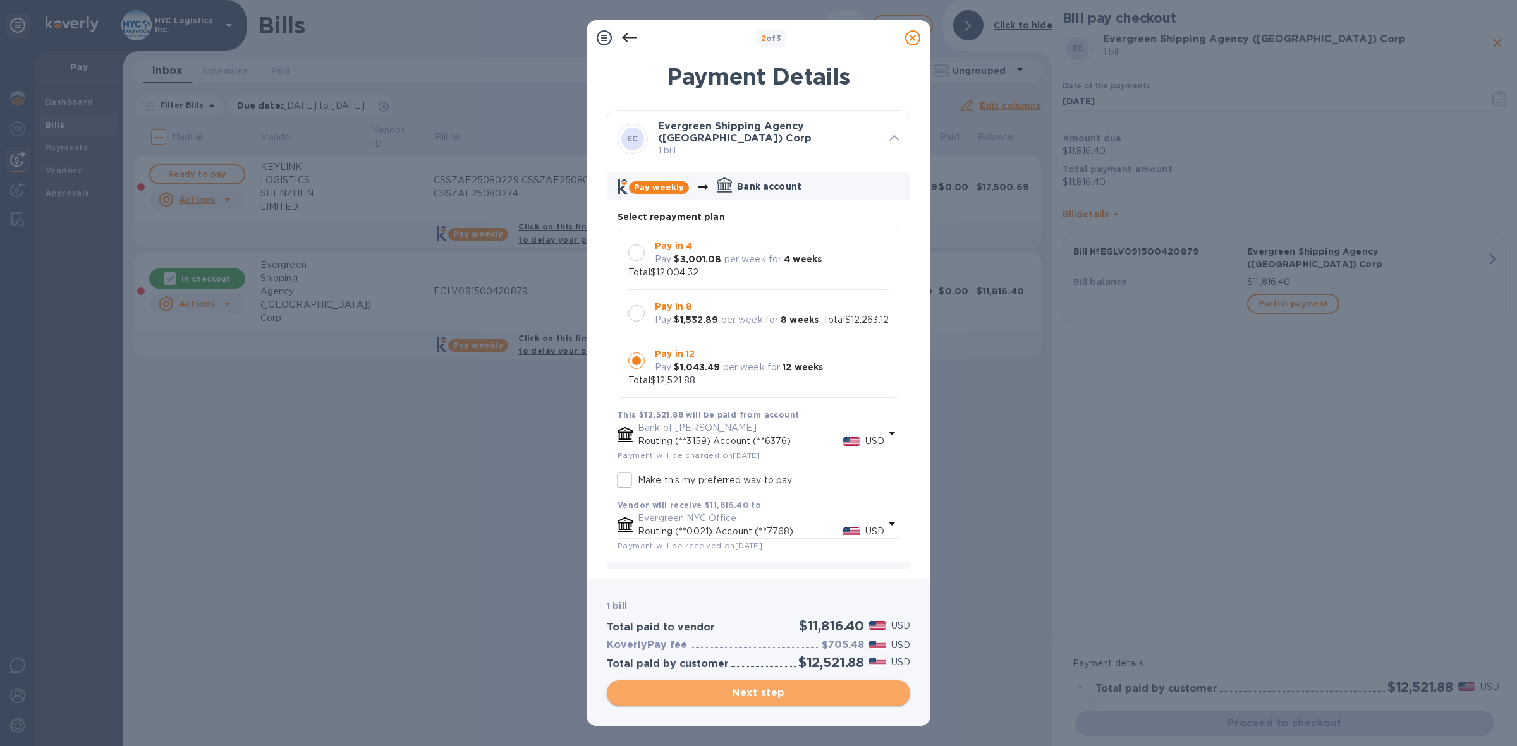
click at [771, 698] on span "Next step" at bounding box center [758, 693] width 283 height 15
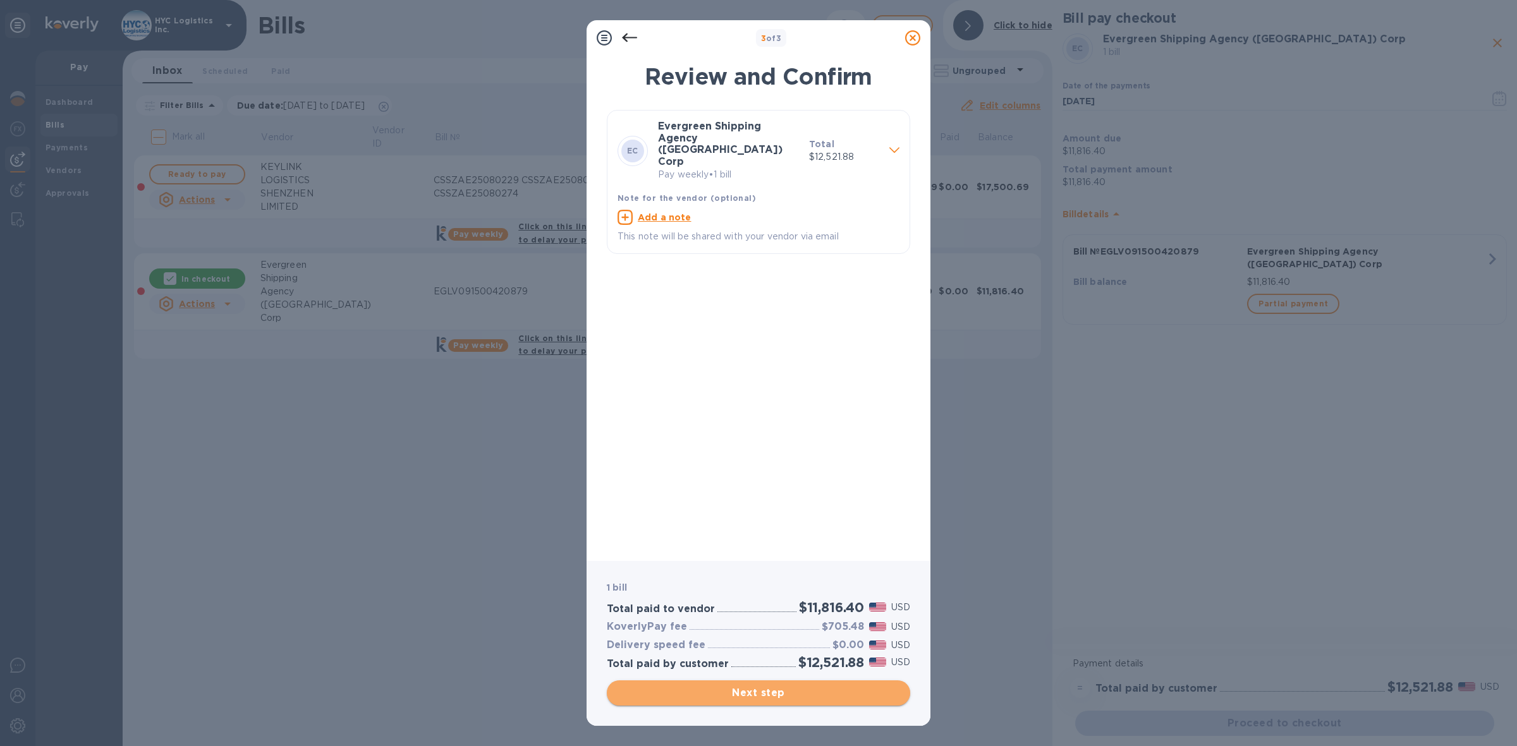
click at [775, 690] on span "Next step" at bounding box center [758, 693] width 283 height 15
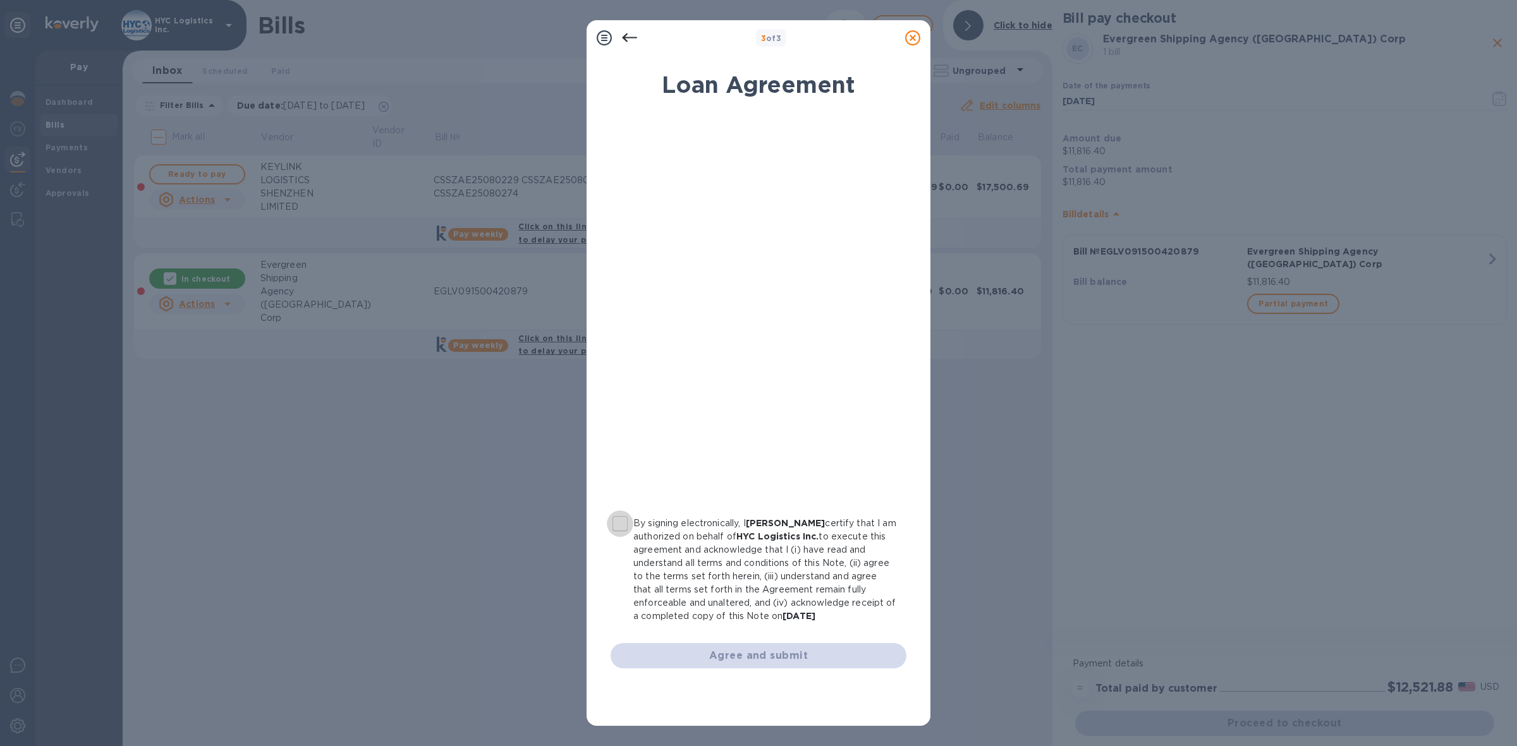
click at [619, 524] on input "By signing electronically, I [PERSON_NAME] certify that I am authorized on beha…" at bounding box center [620, 524] width 27 height 27
checkbox input "true"
click at [741, 655] on span "Agree and submit" at bounding box center [759, 655] width 276 height 15
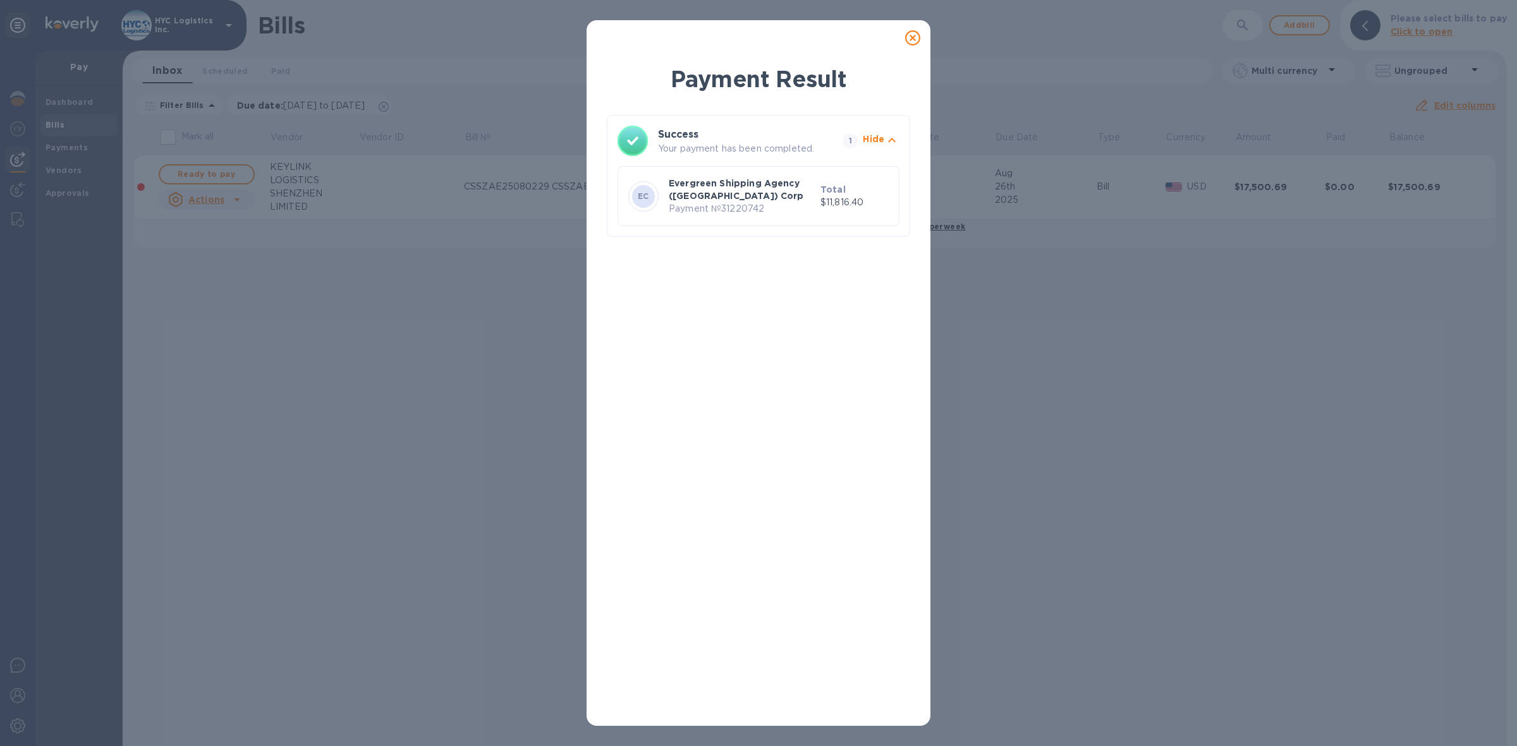
click at [749, 210] on p "Payment № 31220742" at bounding box center [742, 208] width 147 height 13
copy p "31220742"
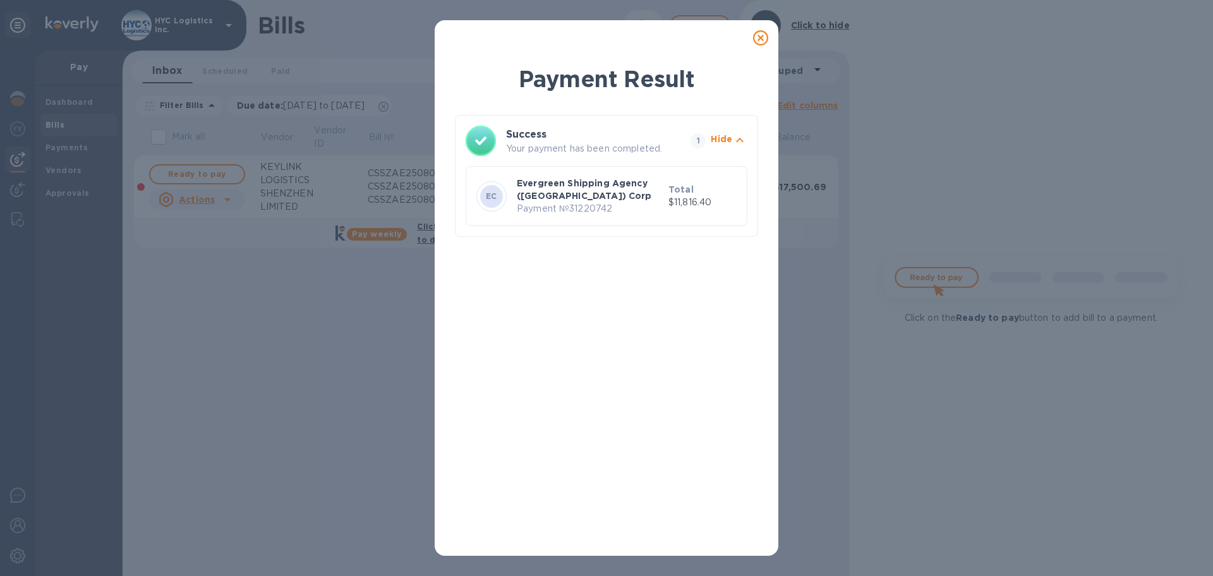
click at [760, 38] on icon at bounding box center [760, 37] width 15 height 15
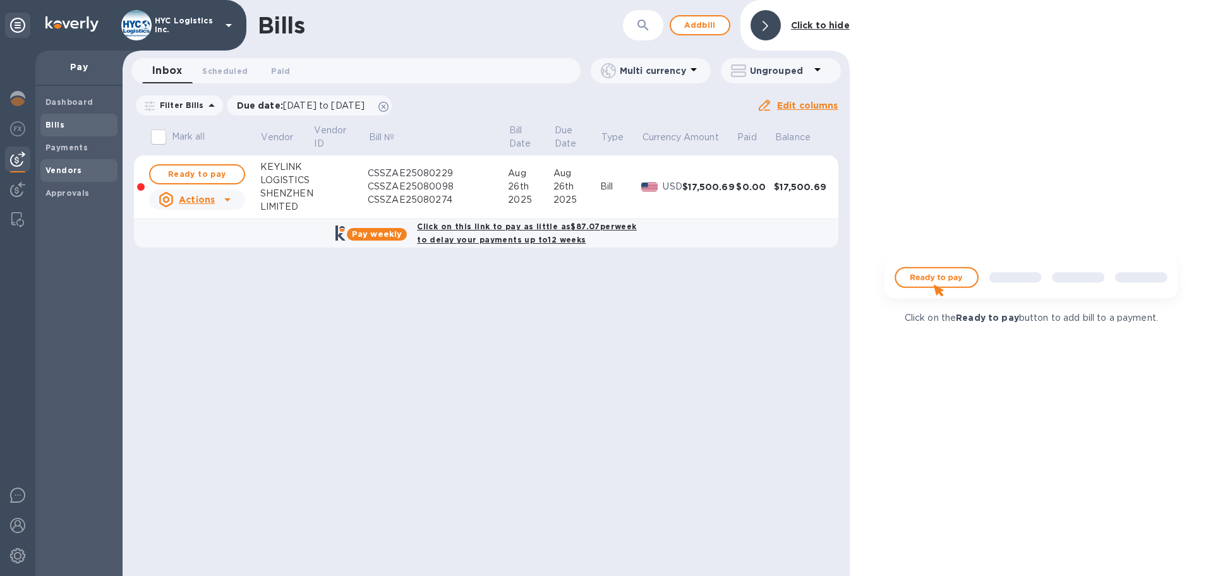
click at [57, 168] on b "Vendors" at bounding box center [63, 170] width 37 height 9
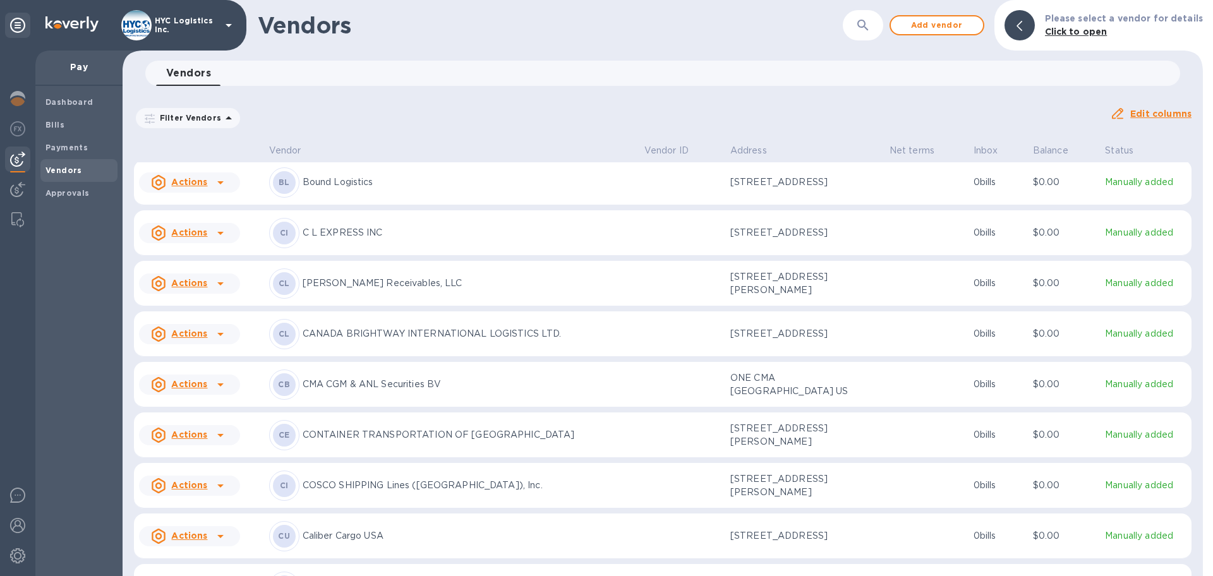
scroll to position [733, 0]
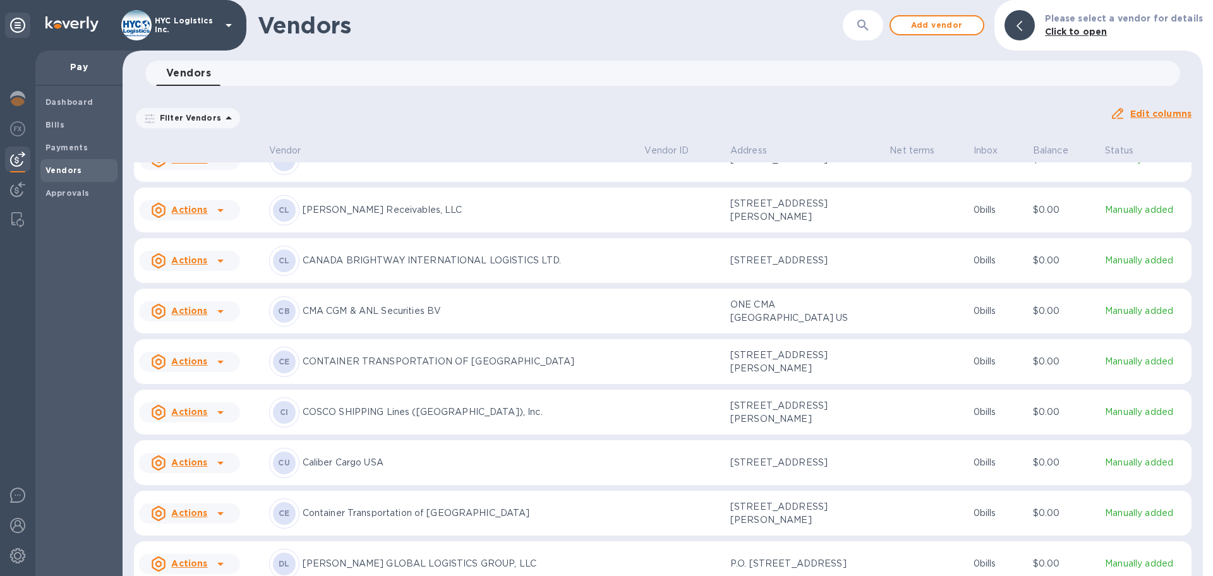
click at [203, 417] on u "Actions" at bounding box center [189, 412] width 36 height 10
click at [197, 492] on b "Add new bill" at bounding box center [203, 495] width 59 height 10
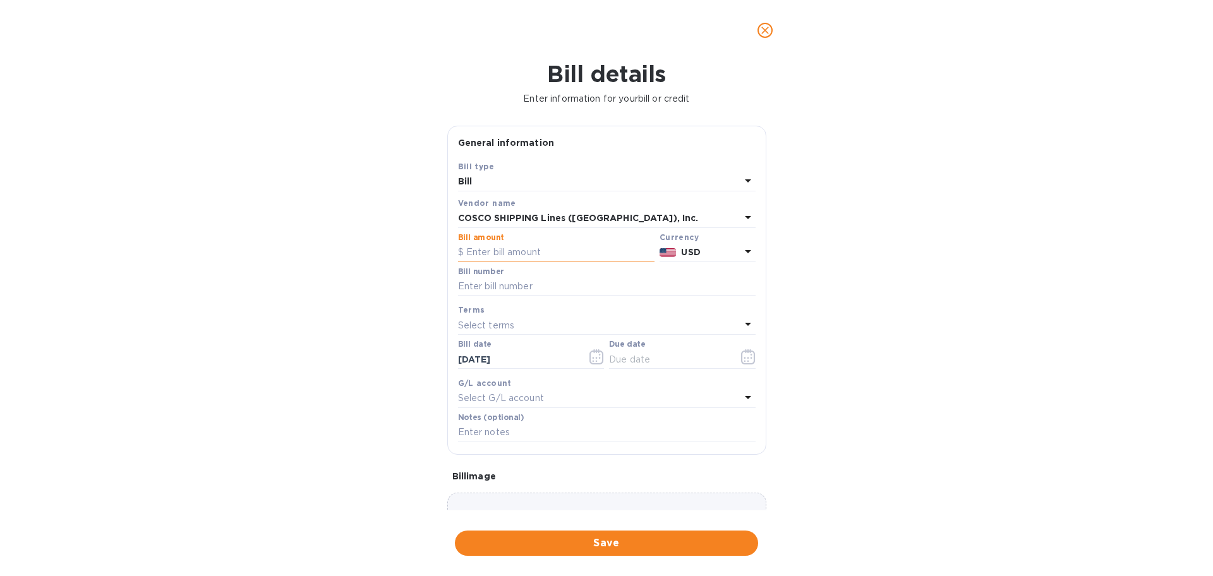
click at [544, 248] on input "text" at bounding box center [556, 252] width 197 height 19
click at [512, 252] on input "text" at bounding box center [556, 252] width 197 height 19
type input "6,341.00"
click at [523, 281] on input "text" at bounding box center [607, 286] width 298 height 19
paste input "COSU6424102840 COSU6424469590"
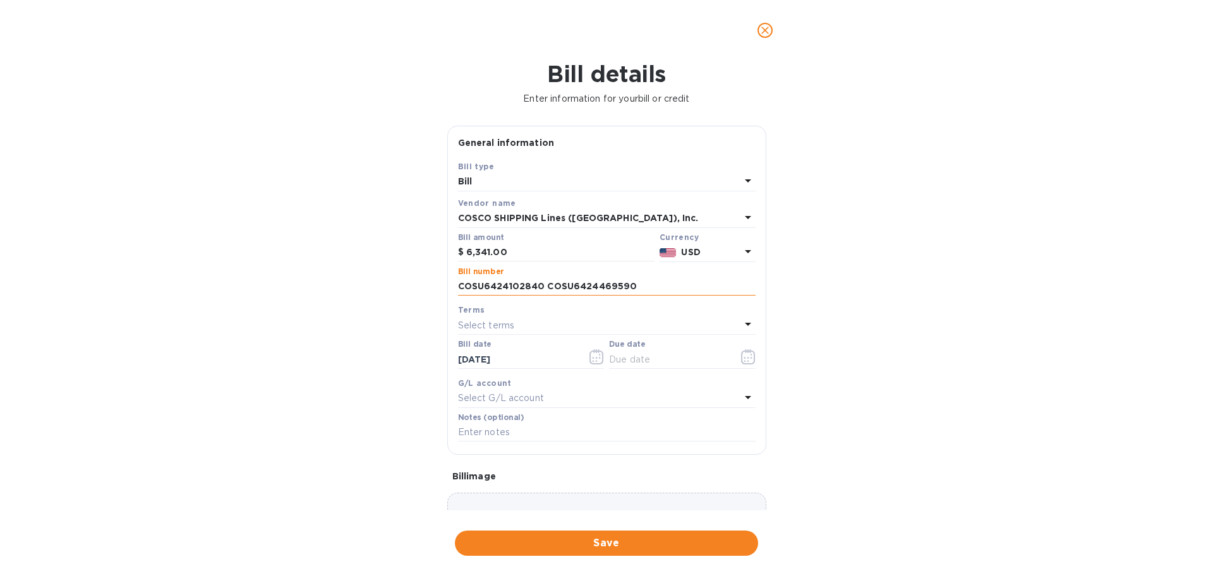
click at [543, 287] on input "COSU6424102840 COSU6424469590" at bounding box center [607, 286] width 298 height 19
type input "COSU6424102840, COSU6424469590"
click at [564, 327] on div "Select terms" at bounding box center [599, 326] width 282 height 18
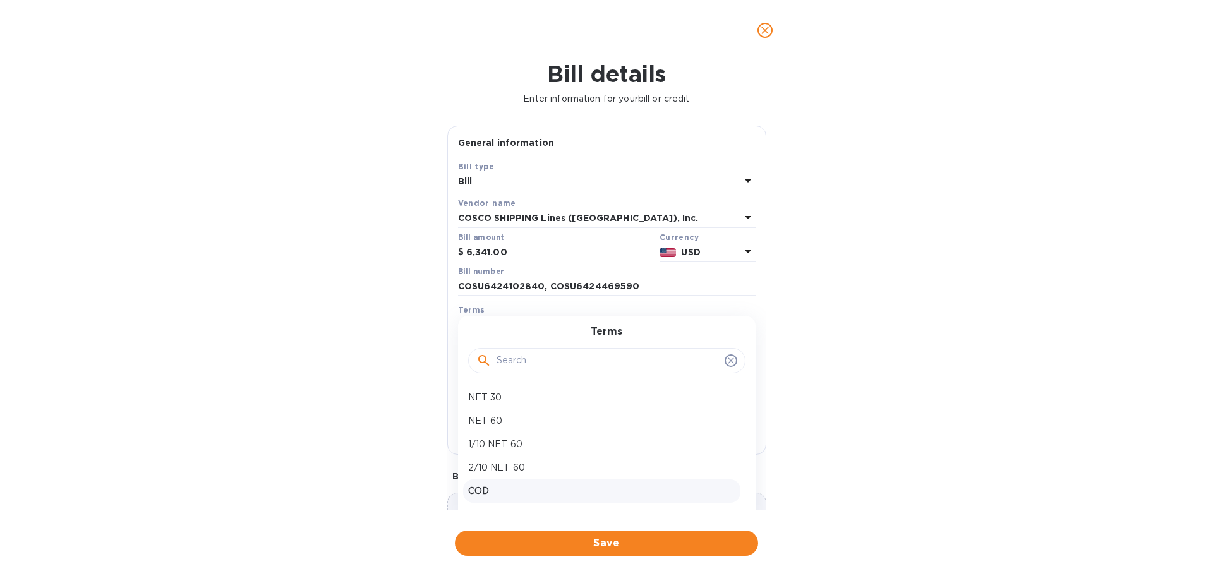
click at [533, 490] on p "COD" at bounding box center [601, 491] width 267 height 13
type input "[DATE]"
click at [615, 543] on span "Save" at bounding box center [606, 543] width 283 height 15
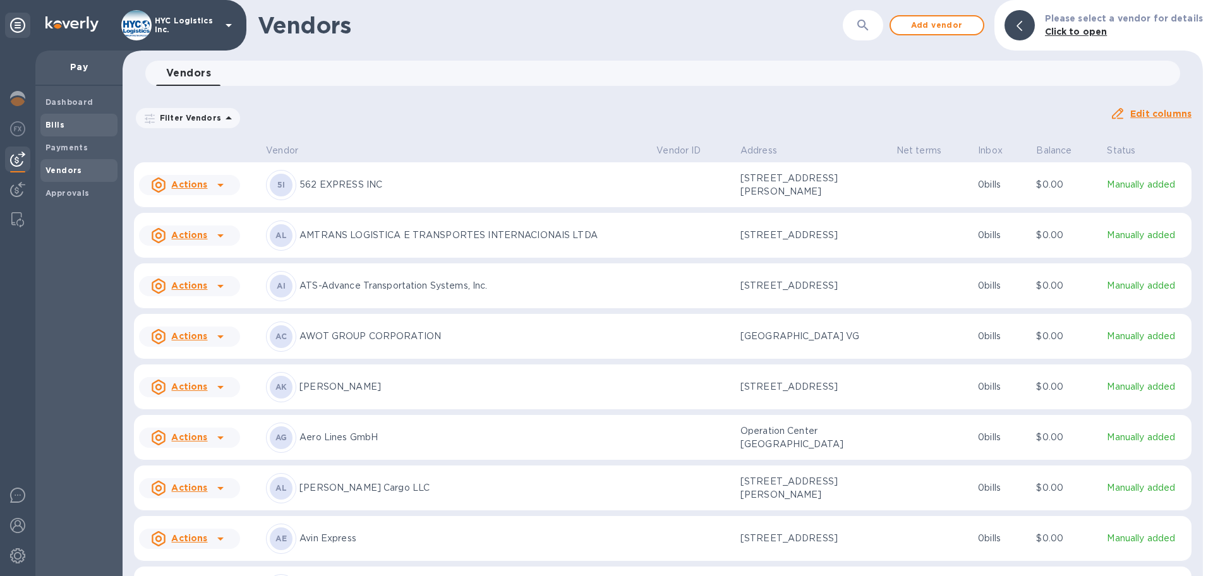
click at [59, 128] on b "Bills" at bounding box center [54, 124] width 19 height 9
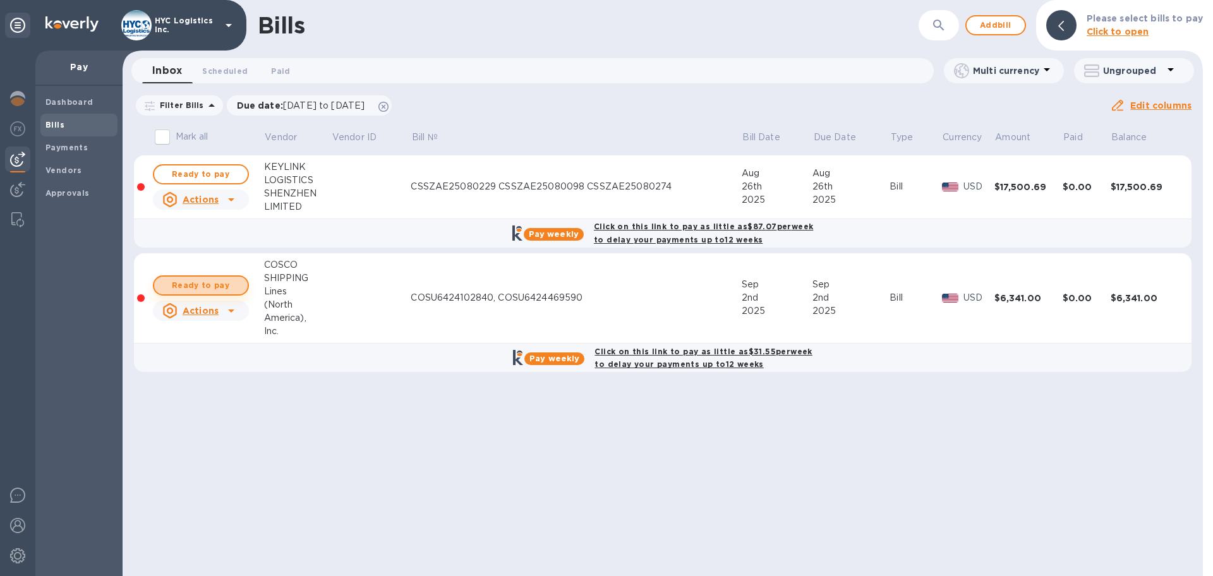
click at [206, 284] on span "Ready to pay" at bounding box center [200, 285] width 73 height 15
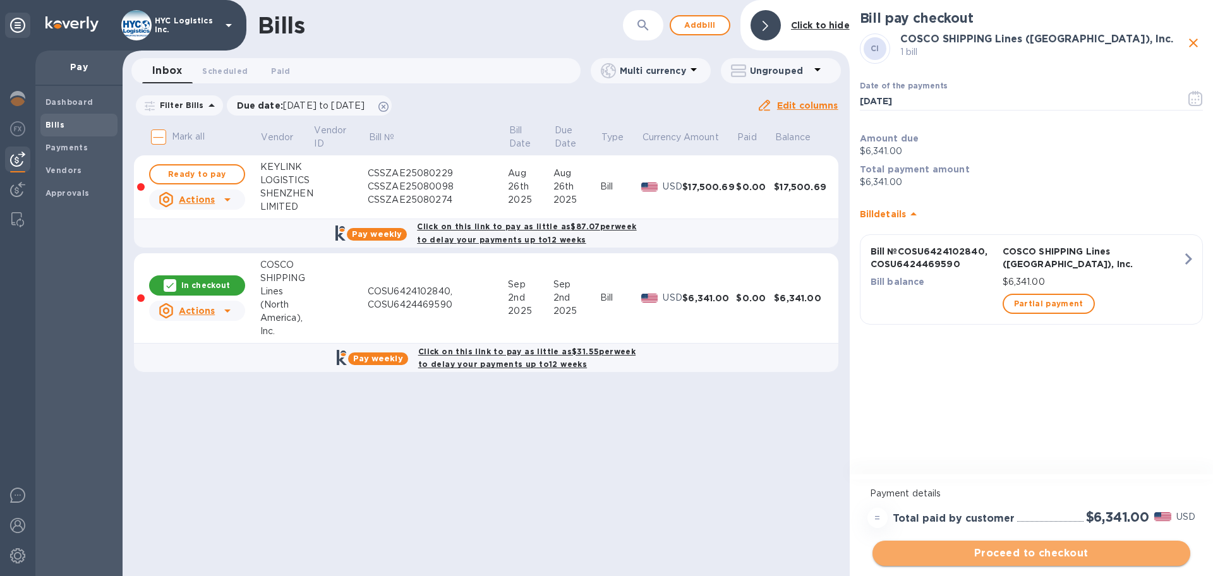
click at [1050, 551] on span "Proceed to checkout" at bounding box center [1032, 553] width 298 height 15
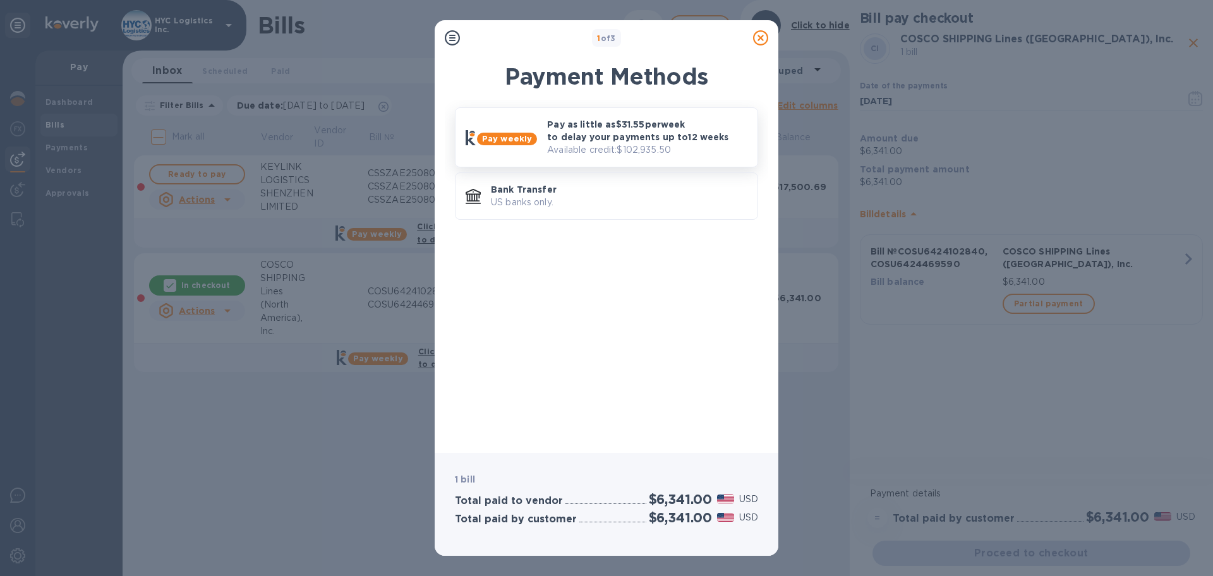
click at [631, 134] on p "Pay as little as $31.55 per week to delay your payments up to 12 weeks" at bounding box center [647, 130] width 200 height 25
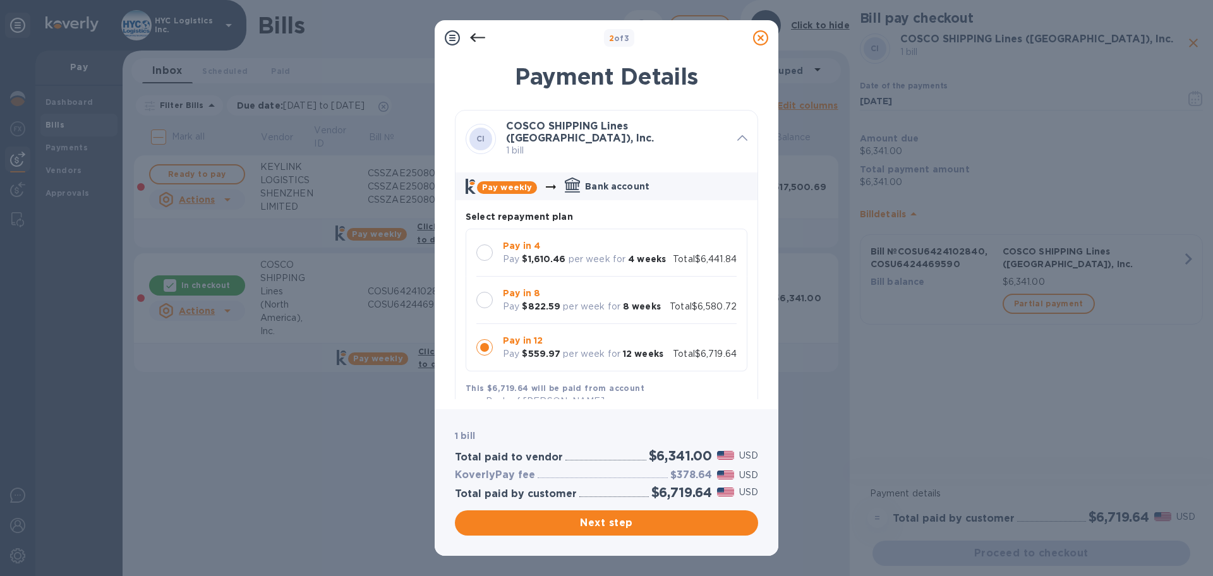
click at [487, 252] on div at bounding box center [484, 253] width 16 height 16
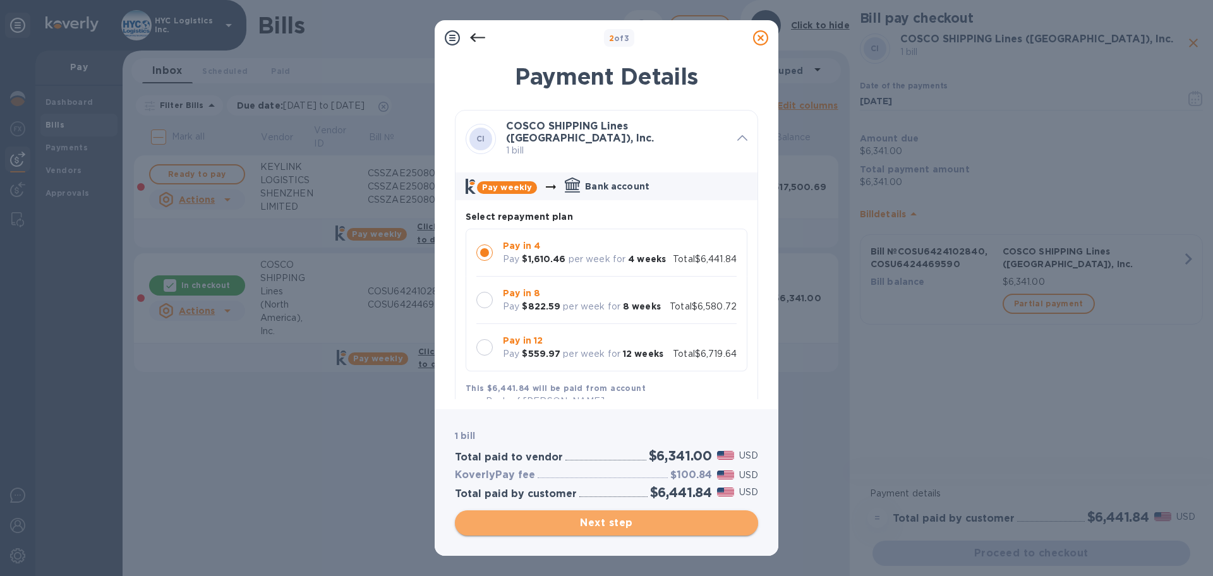
click at [631, 517] on span "Next step" at bounding box center [606, 523] width 283 height 15
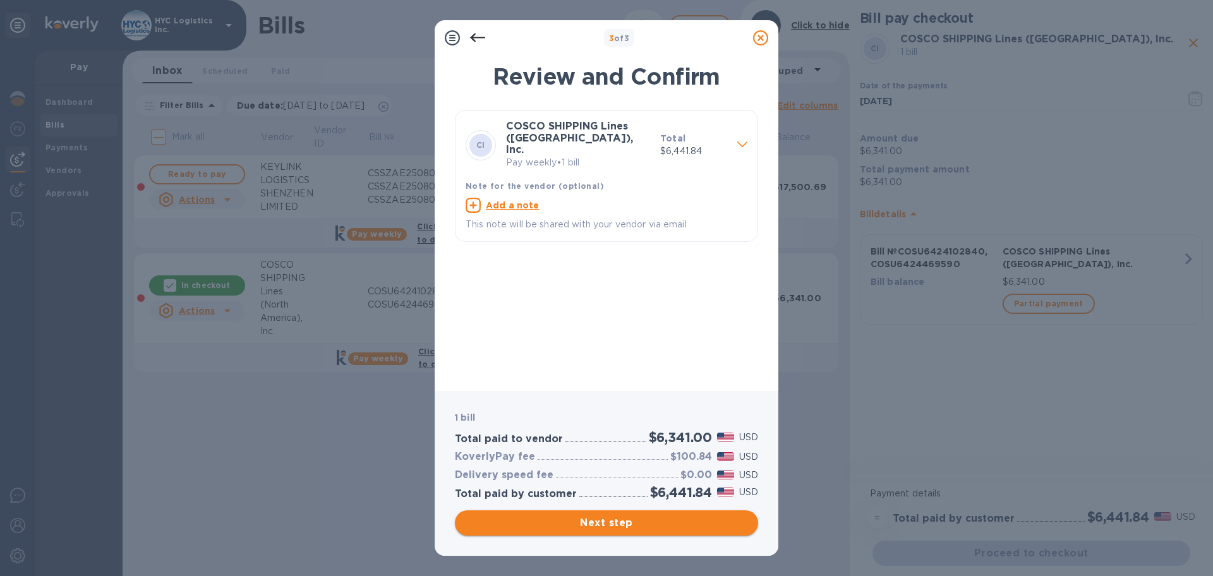
click at [622, 521] on span "Next step" at bounding box center [606, 523] width 283 height 15
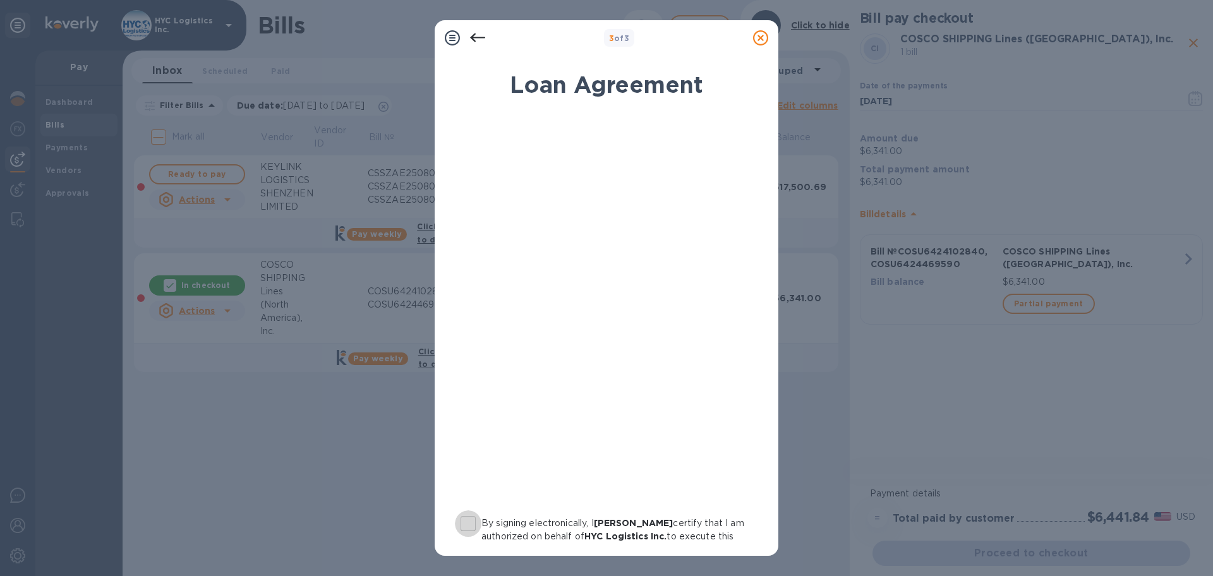
click at [468, 526] on input "By signing electronically, I [PERSON_NAME] certify that I am authorized on beha…" at bounding box center [468, 524] width 27 height 27
checkbox input "true"
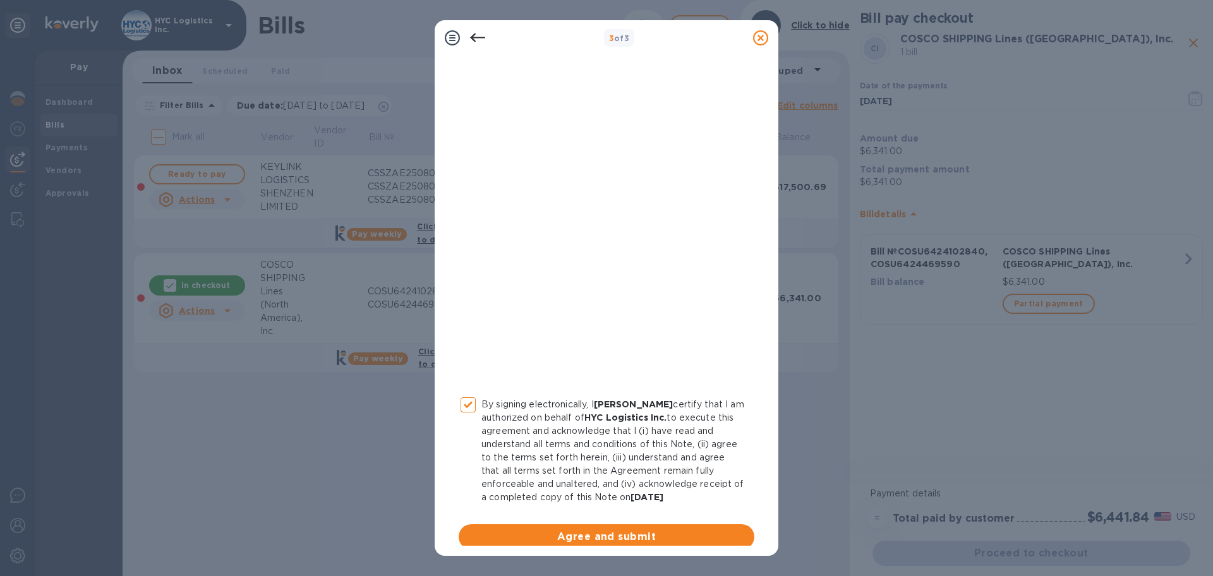
scroll to position [130, 0]
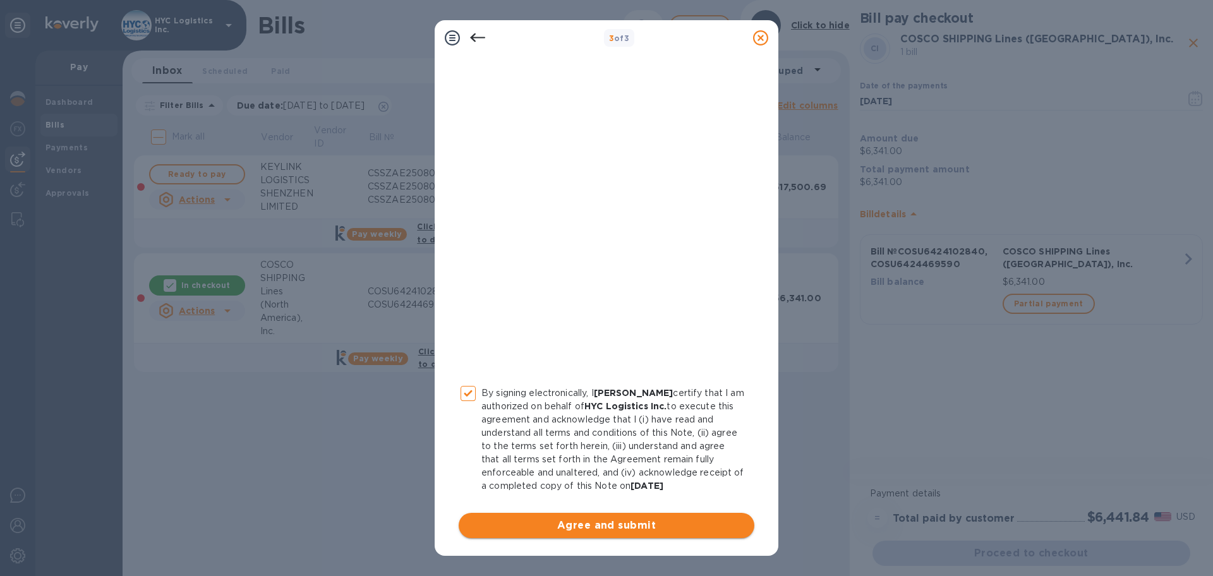
click at [624, 528] on span "Agree and submit" at bounding box center [607, 525] width 276 height 15
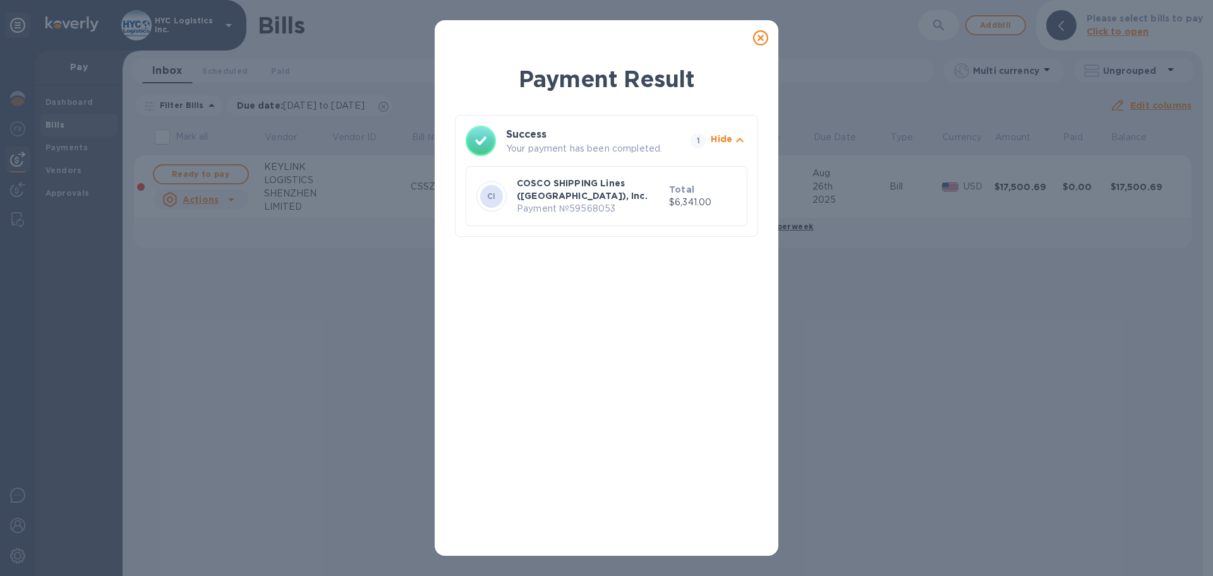
click at [593, 203] on p "Payment № 59568053" at bounding box center [590, 208] width 147 height 13
copy p "59568053"
click at [758, 40] on icon at bounding box center [760, 37] width 15 height 15
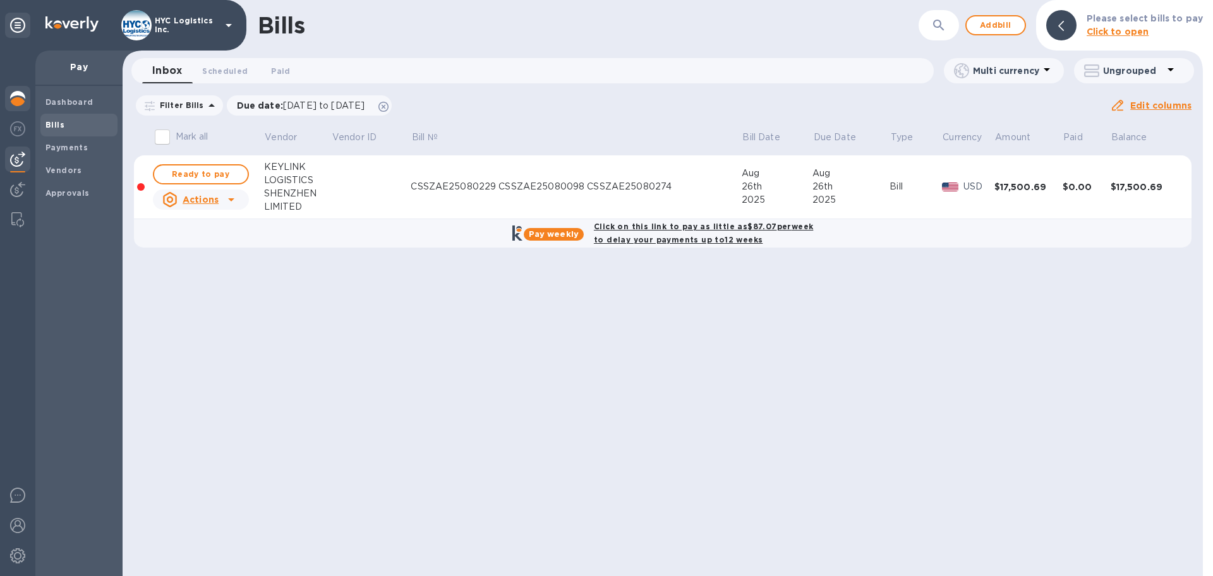
click at [19, 95] on img at bounding box center [17, 98] width 15 height 15
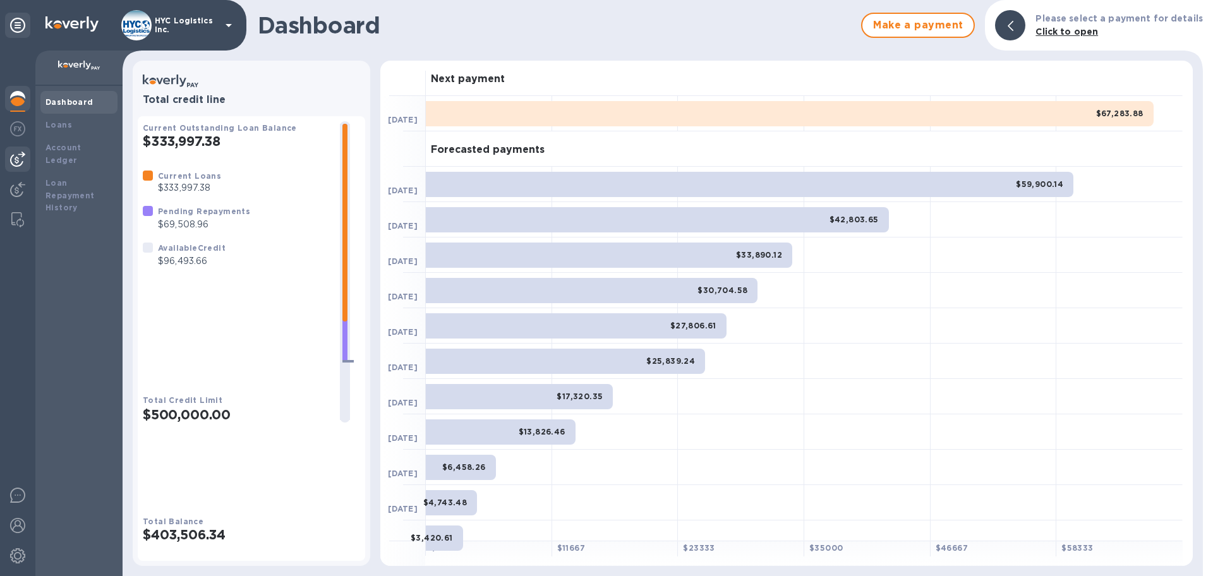
click at [18, 152] on img at bounding box center [17, 159] width 15 height 15
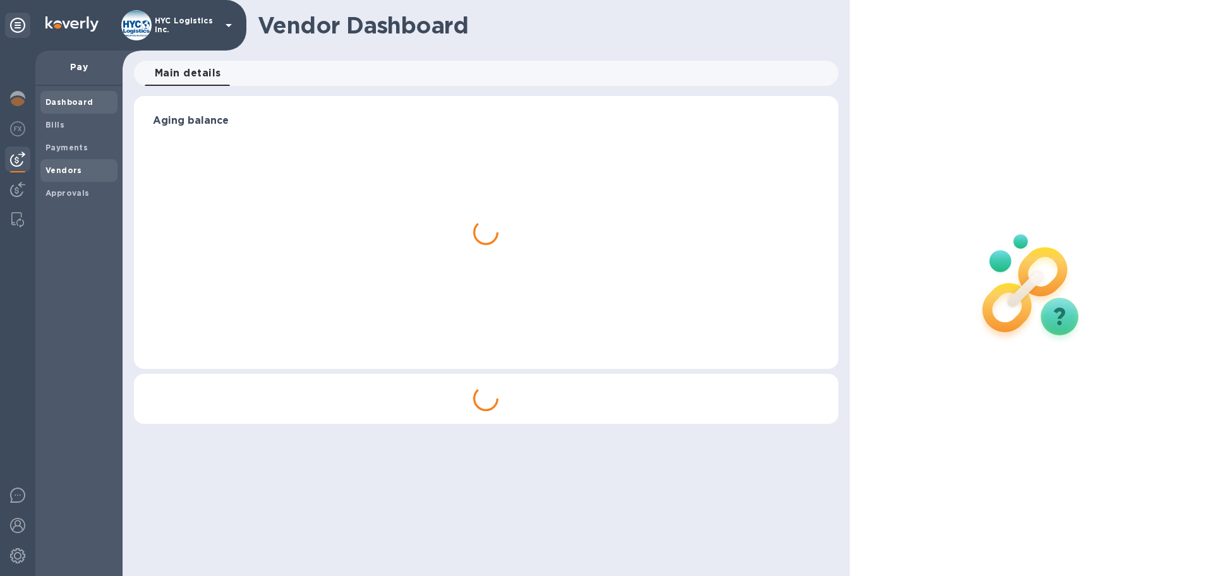
click at [57, 169] on b "Vendors" at bounding box center [63, 170] width 37 height 9
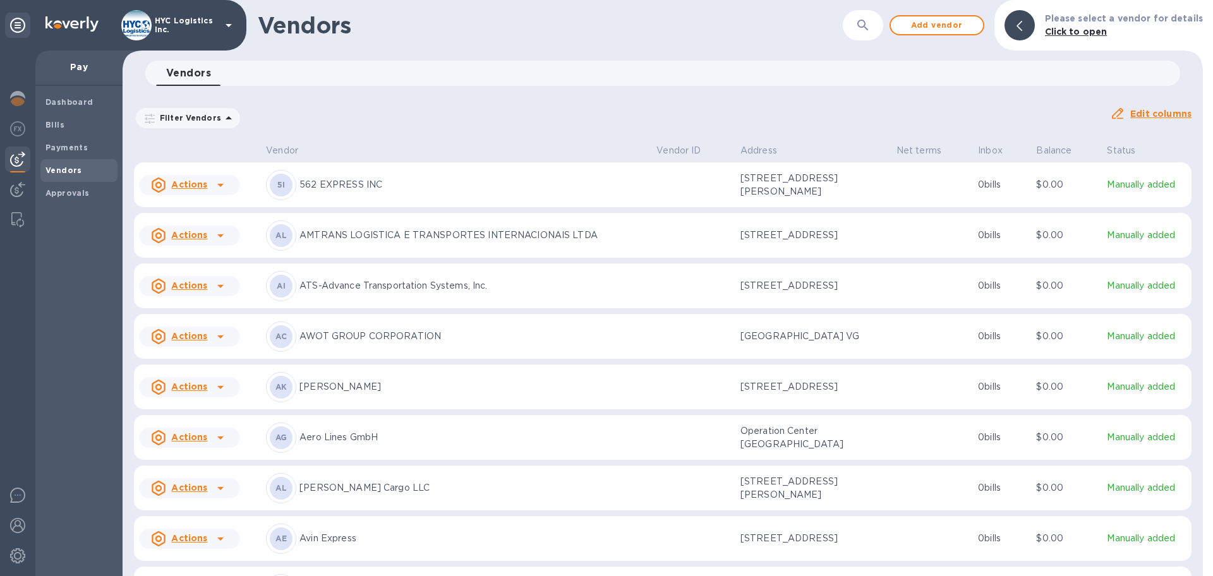
click at [868, 27] on icon "button" at bounding box center [863, 25] width 11 height 11
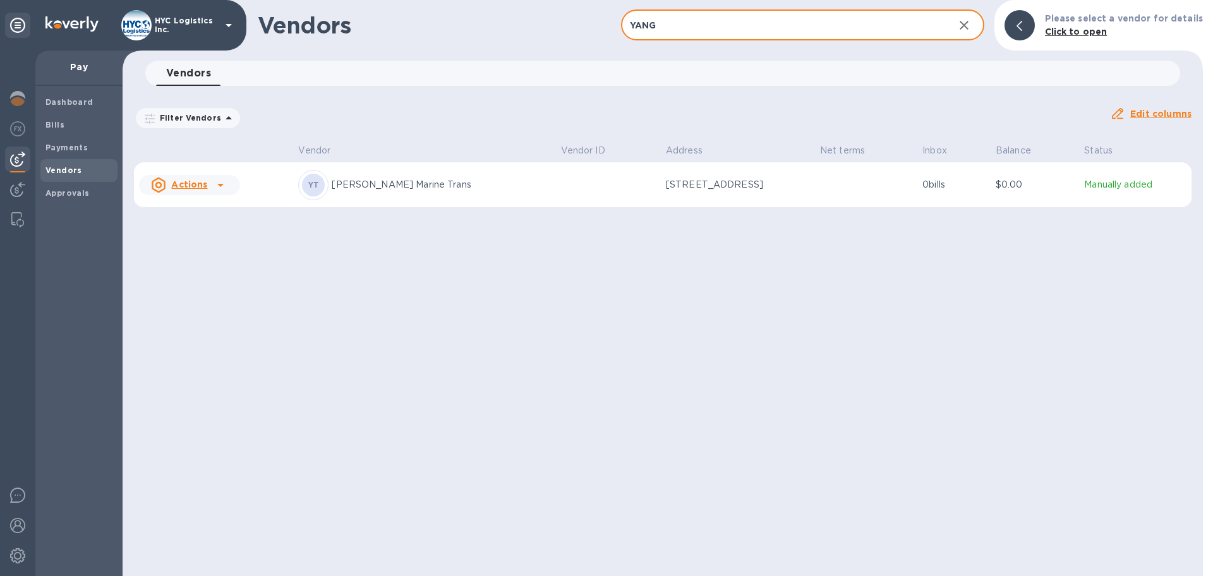
type input "YANG"
click at [206, 183] on u "Actions" at bounding box center [189, 184] width 36 height 10
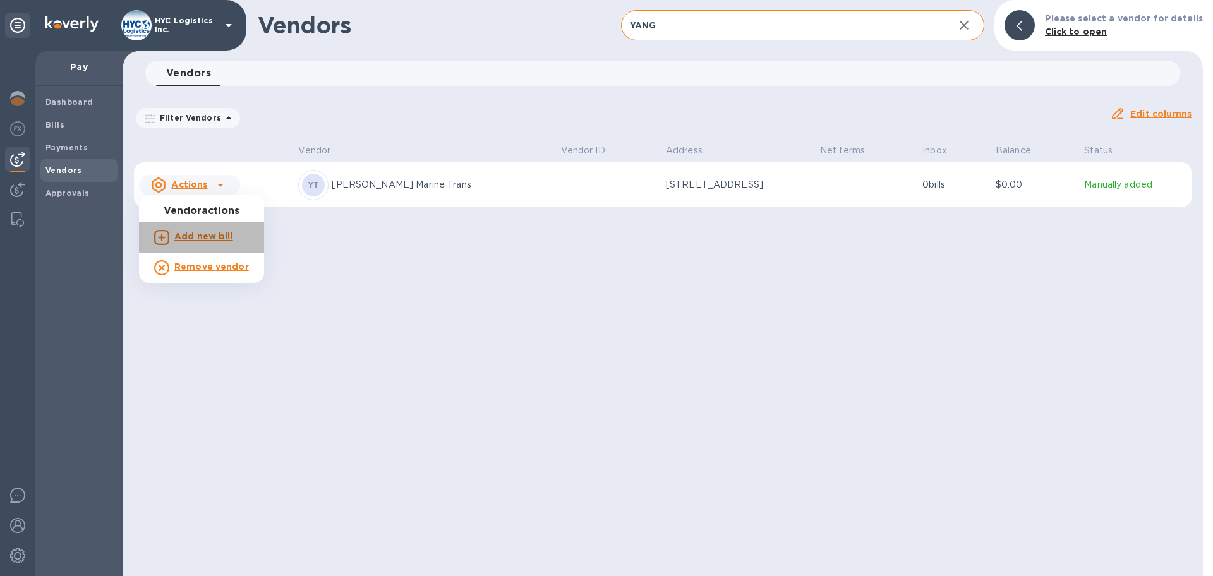
click at [203, 233] on b "Add new bill" at bounding box center [203, 236] width 59 height 10
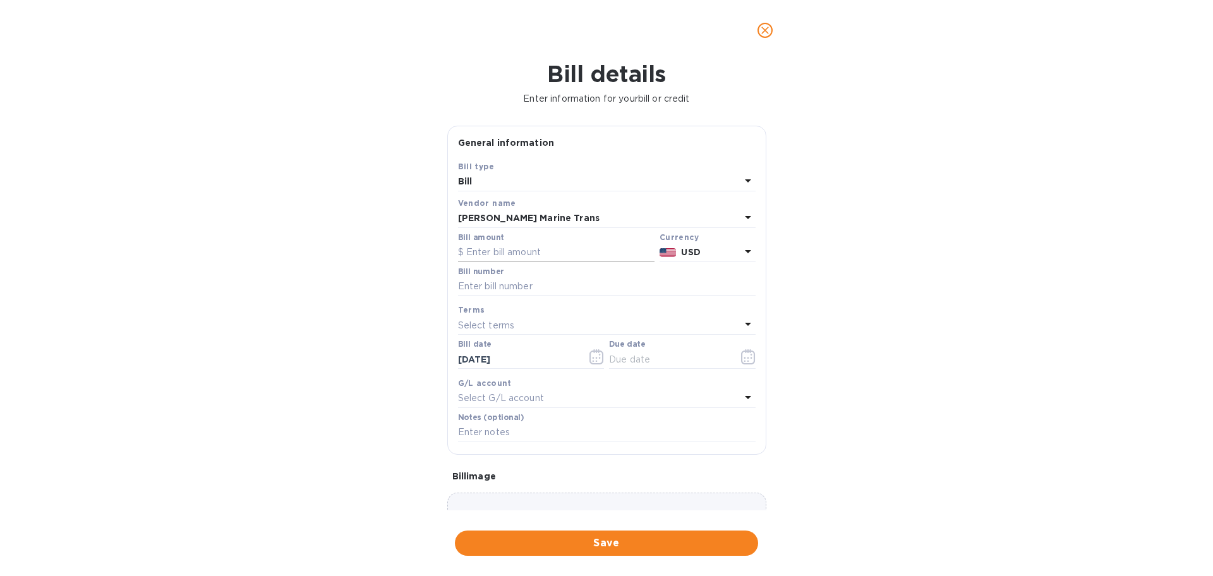
click at [525, 249] on input "text" at bounding box center [556, 252] width 197 height 19
type input "3,750"
click at [592, 282] on input "text" at bounding box center [607, 286] width 298 height 19
paste input "YMJAE488045178"
type input "YMJAE488045178"
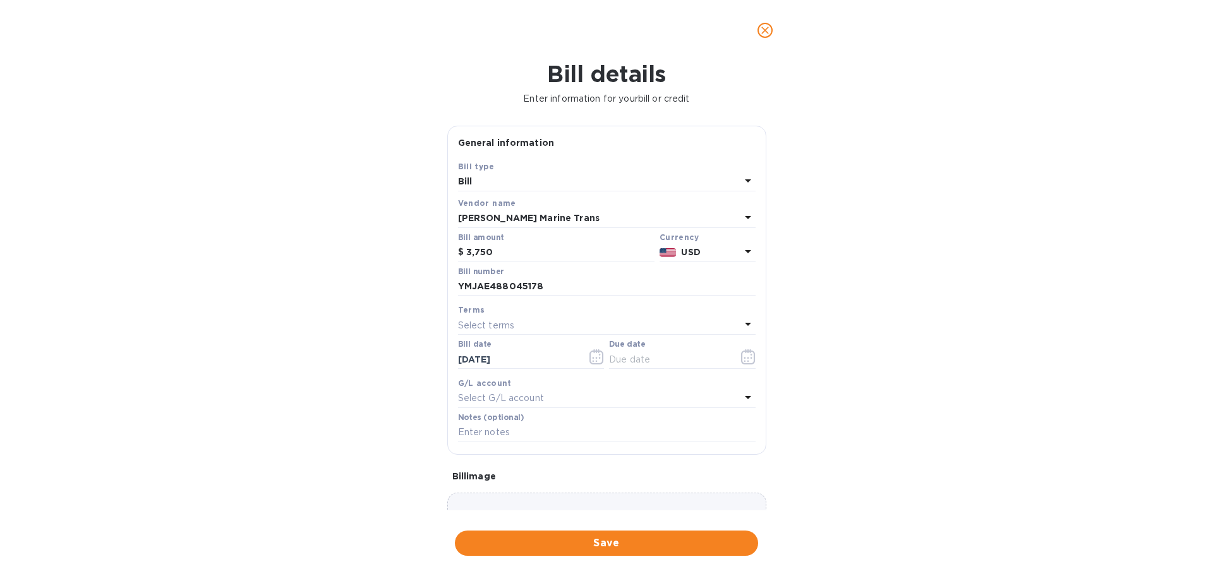
click at [564, 329] on div "Select terms" at bounding box center [599, 326] width 282 height 18
click at [537, 494] on p "COD" at bounding box center [601, 491] width 267 height 13
type input "[DATE]"
click at [611, 538] on span "Save" at bounding box center [606, 543] width 283 height 15
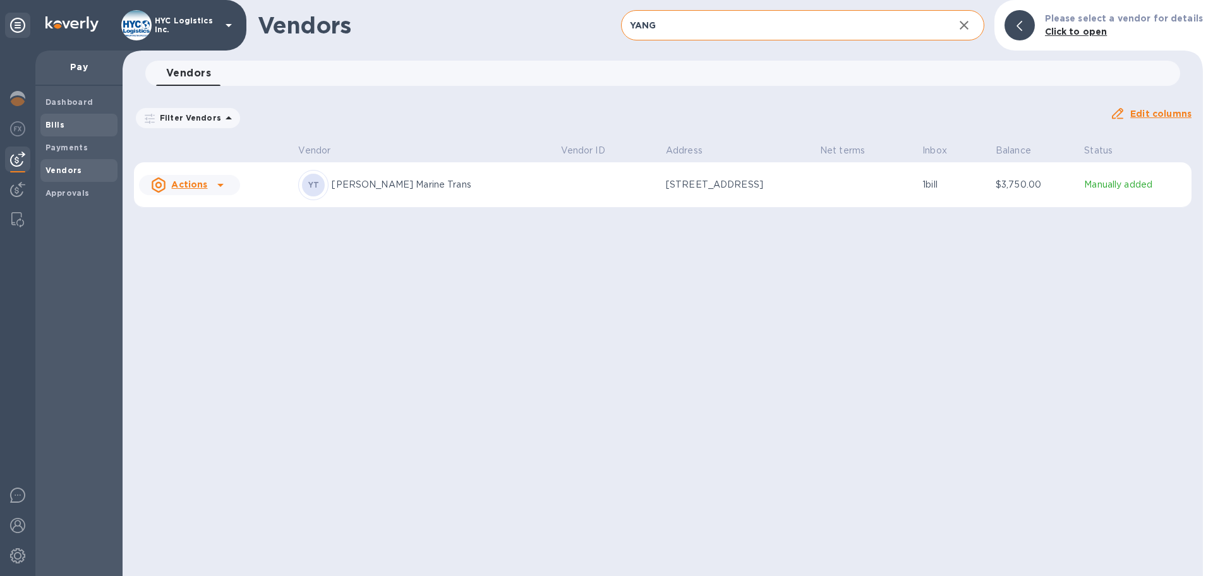
click at [51, 120] on b "Bills" at bounding box center [54, 124] width 19 height 9
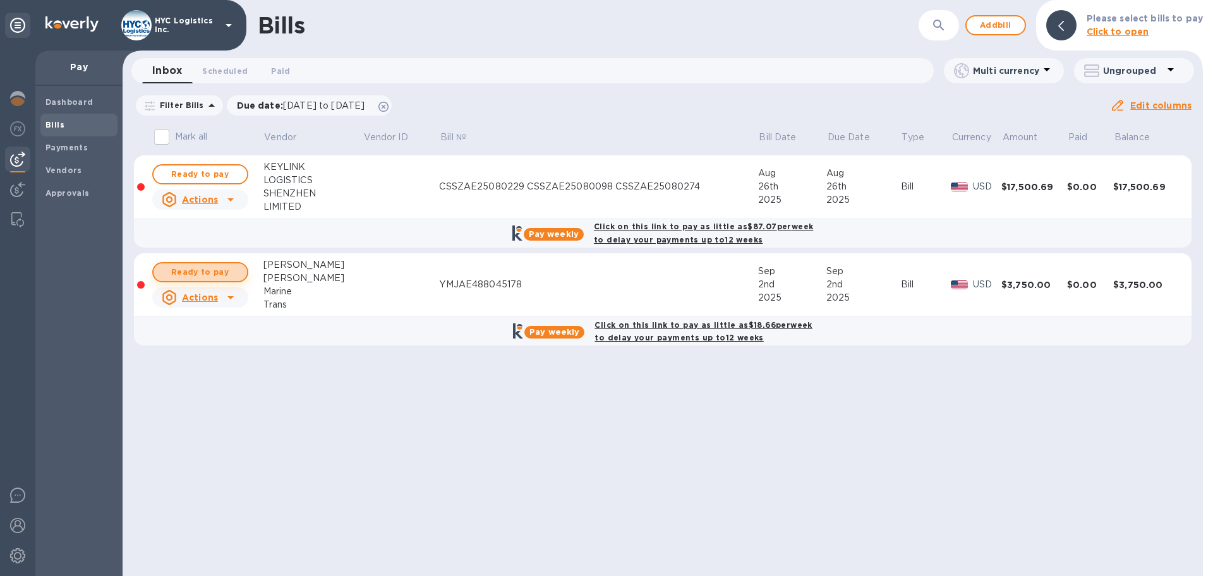
click at [195, 268] on span "Ready to pay" at bounding box center [200, 272] width 73 height 15
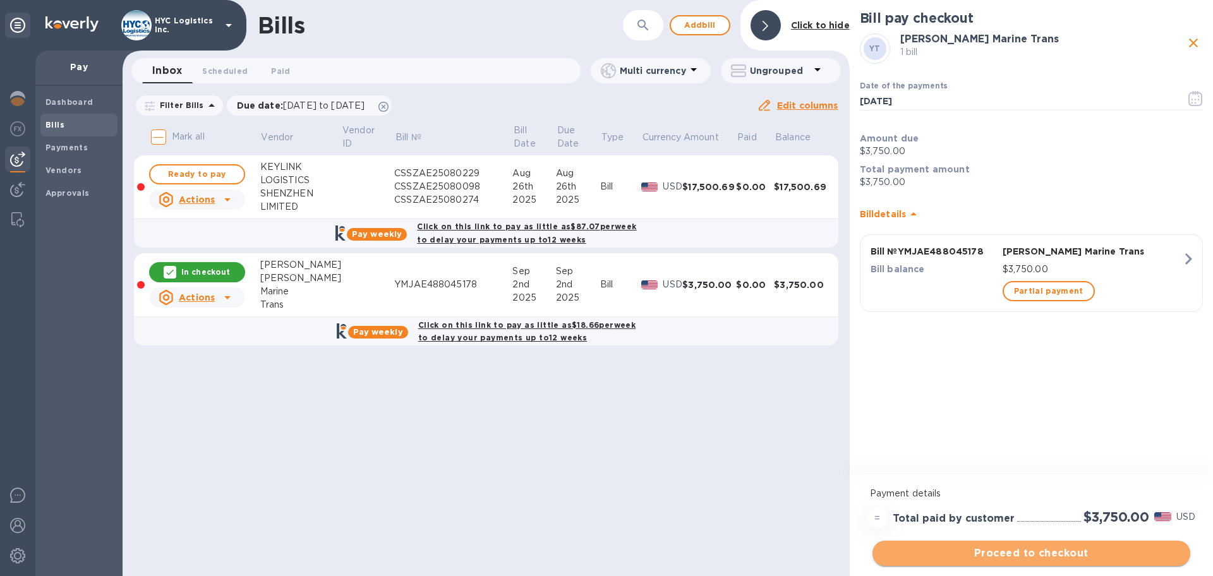
click at [1039, 559] on span "Proceed to checkout" at bounding box center [1032, 553] width 298 height 15
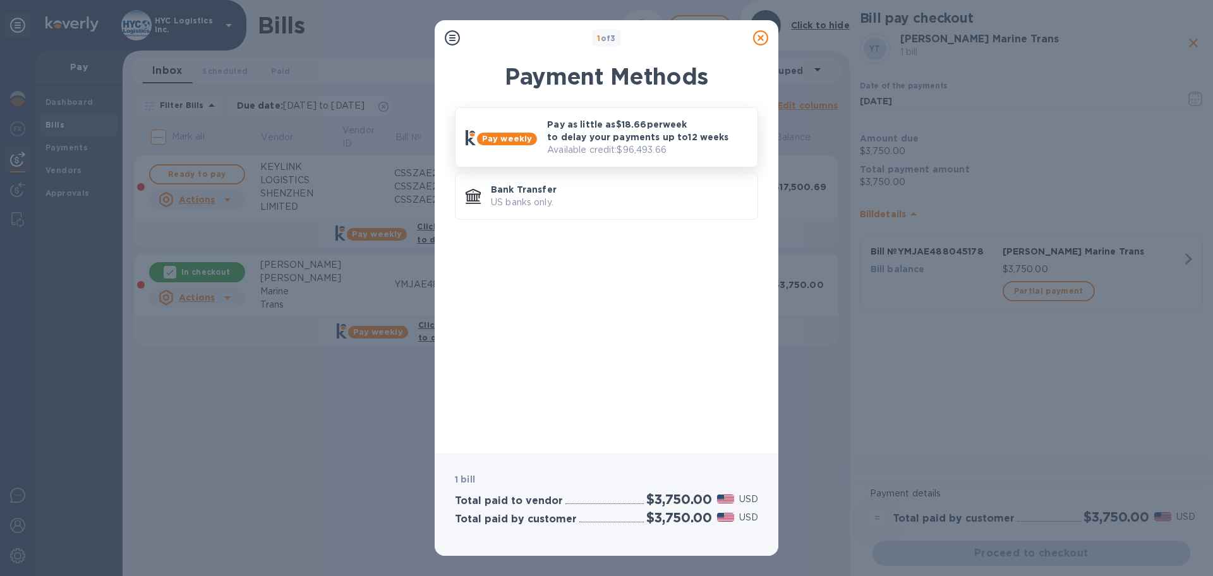
click at [619, 124] on p "Pay as little as $18.66 per week to delay your payments up to 12 weeks" at bounding box center [647, 130] width 200 height 25
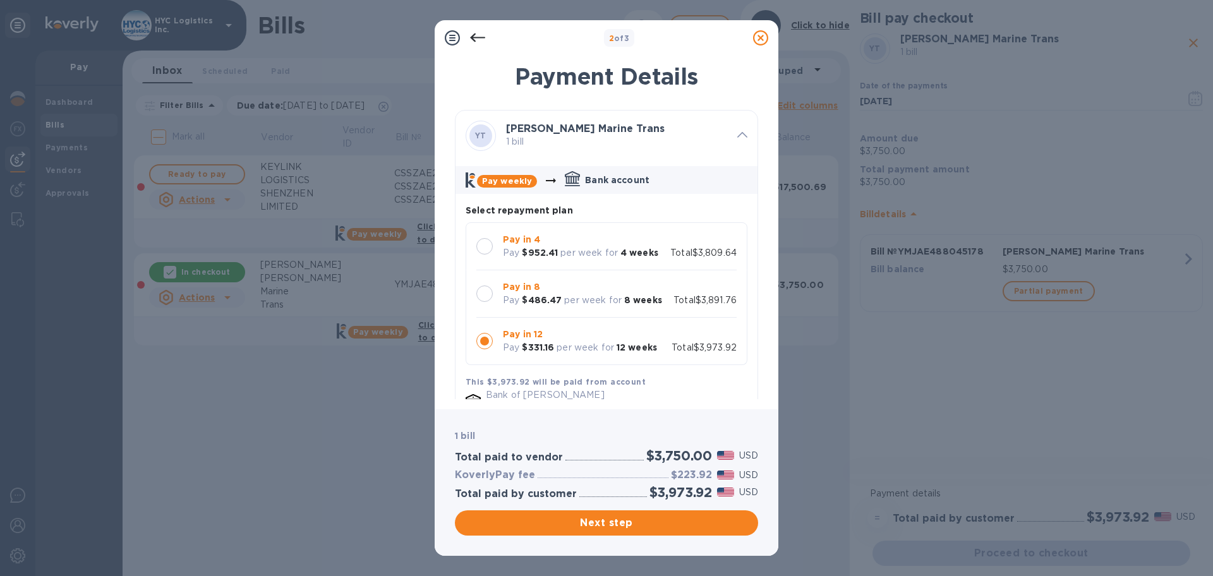
click at [488, 243] on div at bounding box center [484, 246] width 16 height 16
click at [595, 528] on span "Next step" at bounding box center [606, 523] width 283 height 15
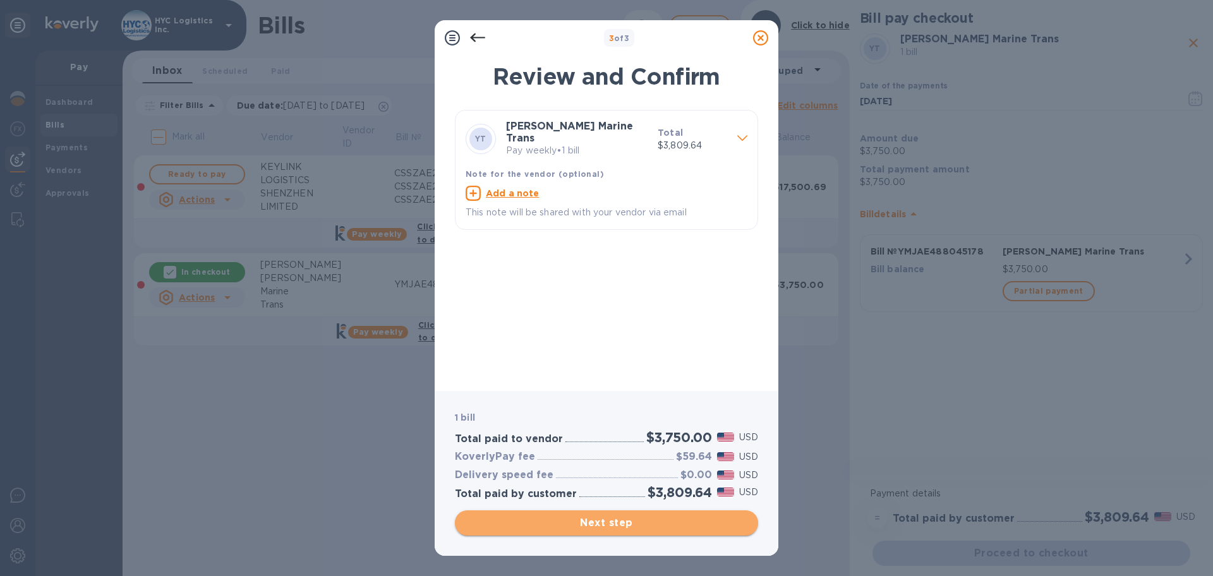
click at [615, 523] on span "Next step" at bounding box center [606, 523] width 283 height 15
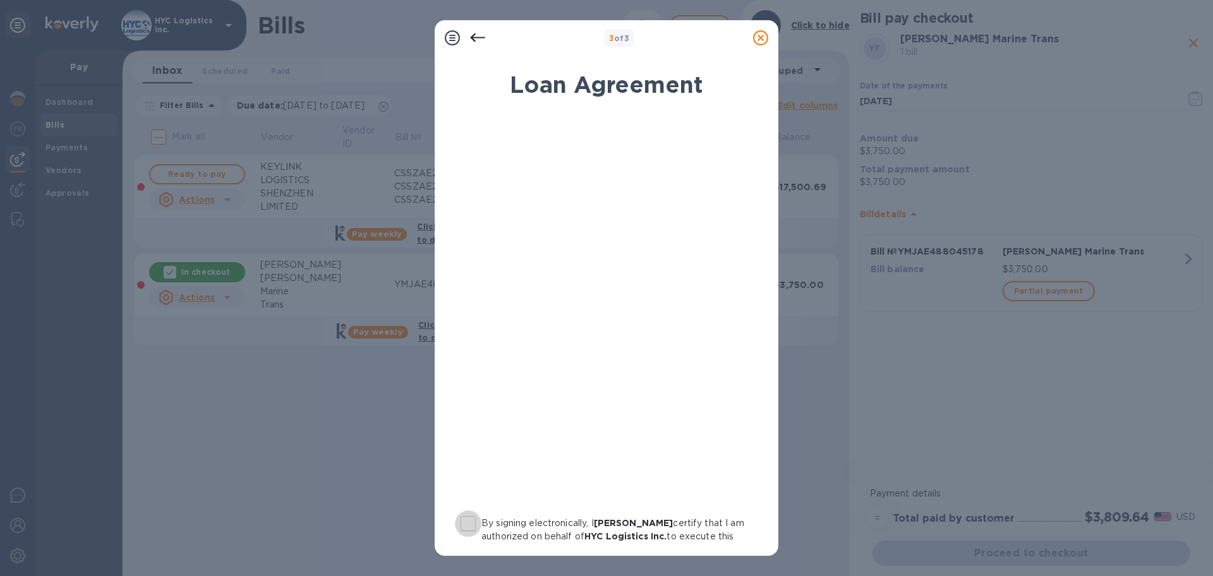
click at [471, 526] on input "By signing electronically, I [PERSON_NAME] certify that I am authorized on beha…" at bounding box center [468, 524] width 27 height 27
checkbox input "true"
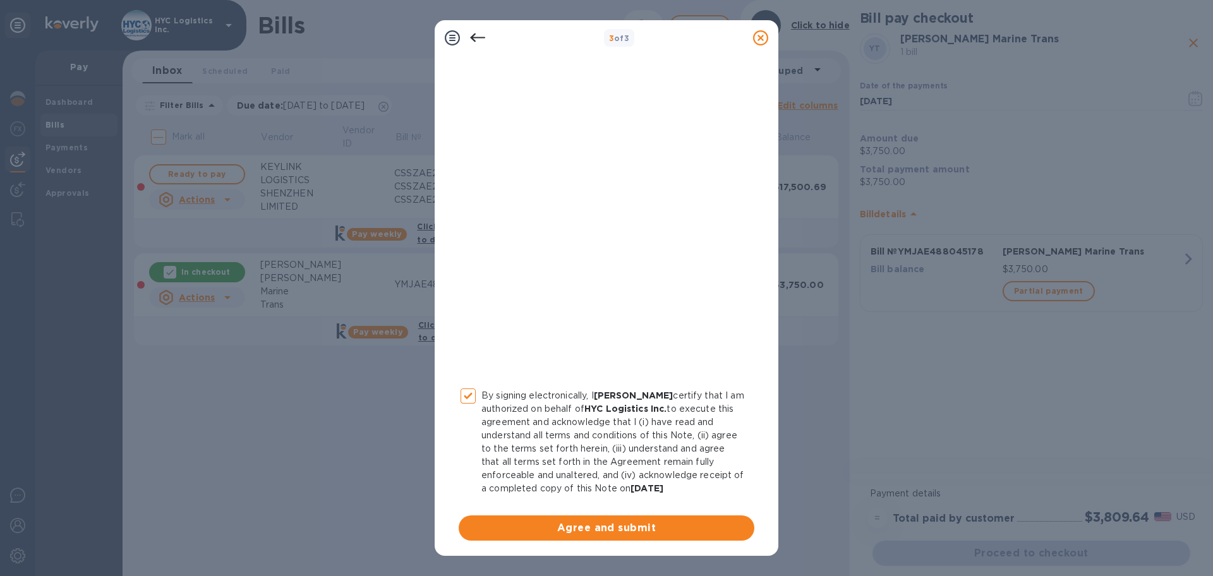
scroll to position [130, 0]
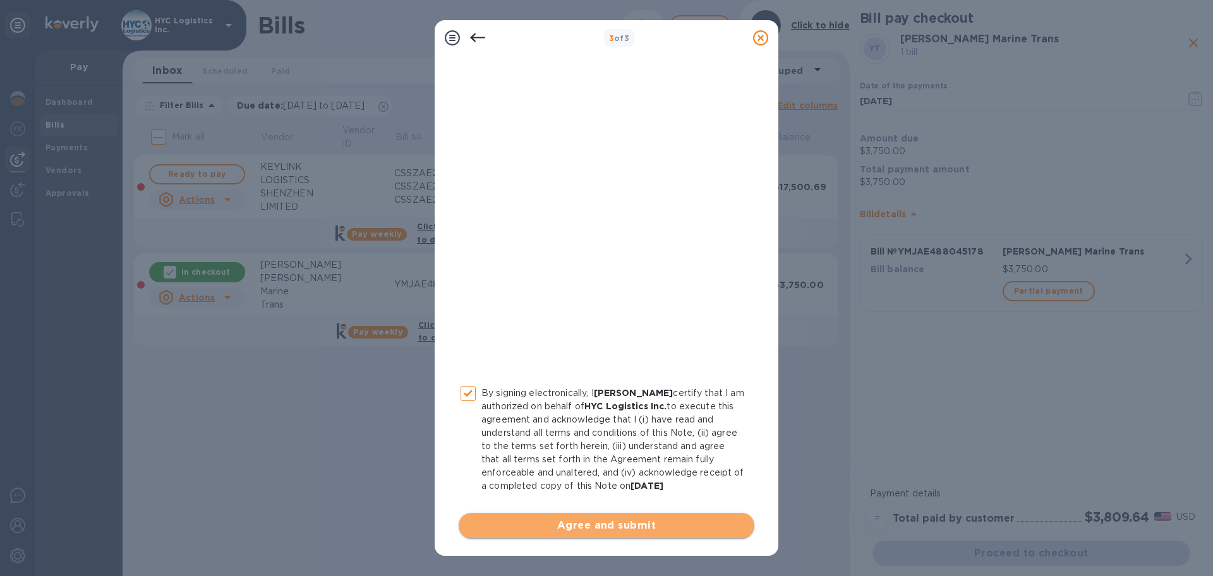
click at [607, 524] on span "Agree and submit" at bounding box center [607, 525] width 276 height 15
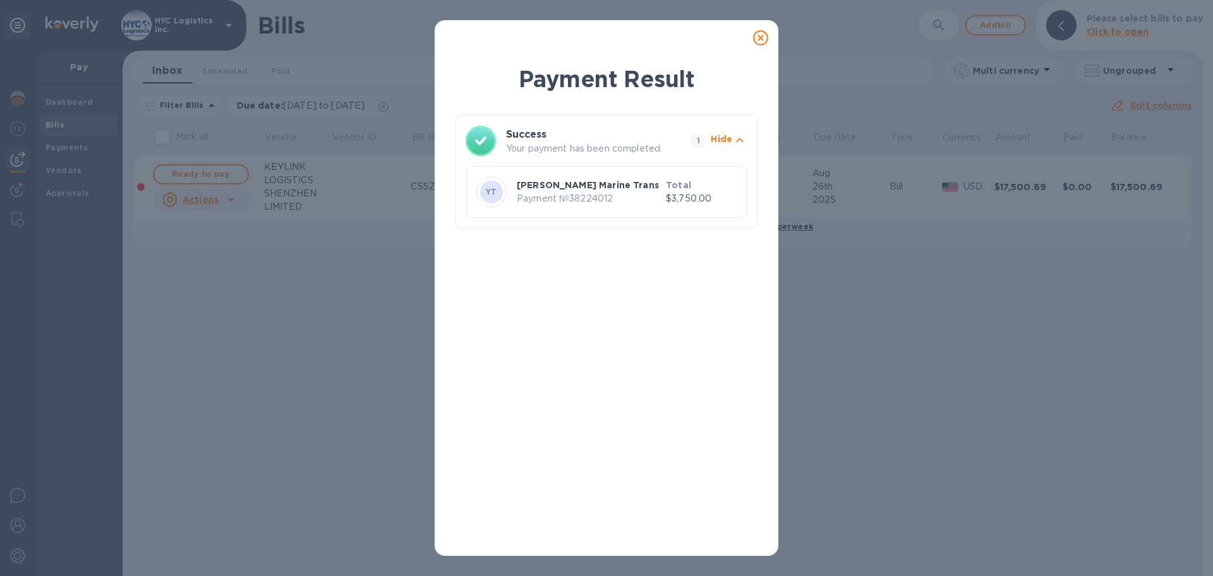
click at [597, 195] on p "Payment № 38224012" at bounding box center [589, 198] width 144 height 13
copy p "38224012"
click at [763, 36] on icon at bounding box center [760, 37] width 15 height 15
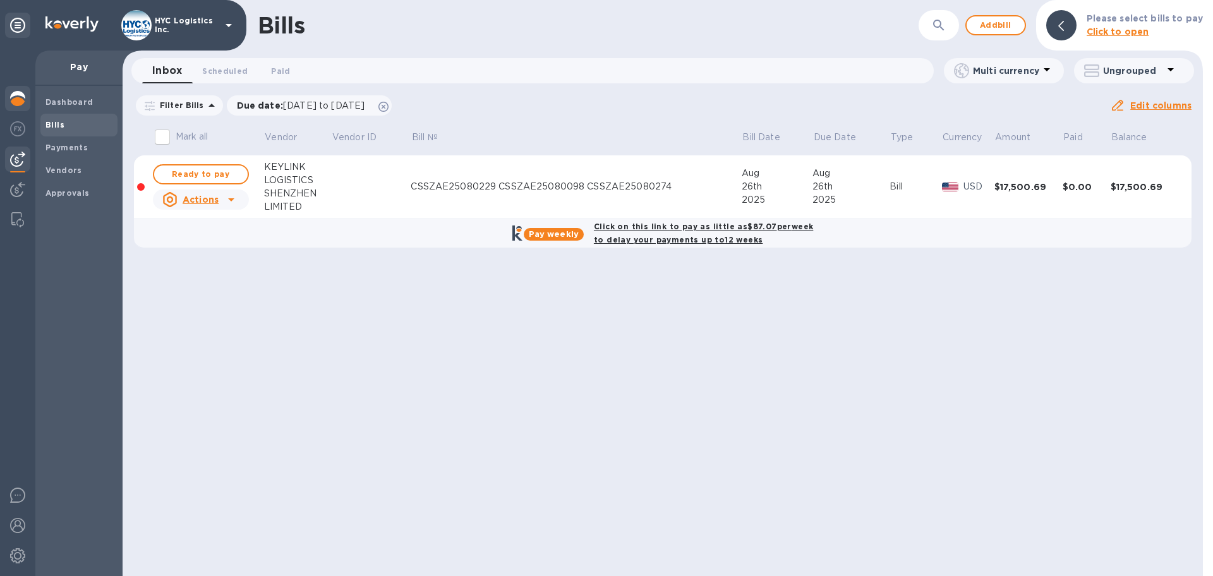
click at [19, 95] on img at bounding box center [17, 98] width 15 height 15
